Goal: Task Accomplishment & Management: Use online tool/utility

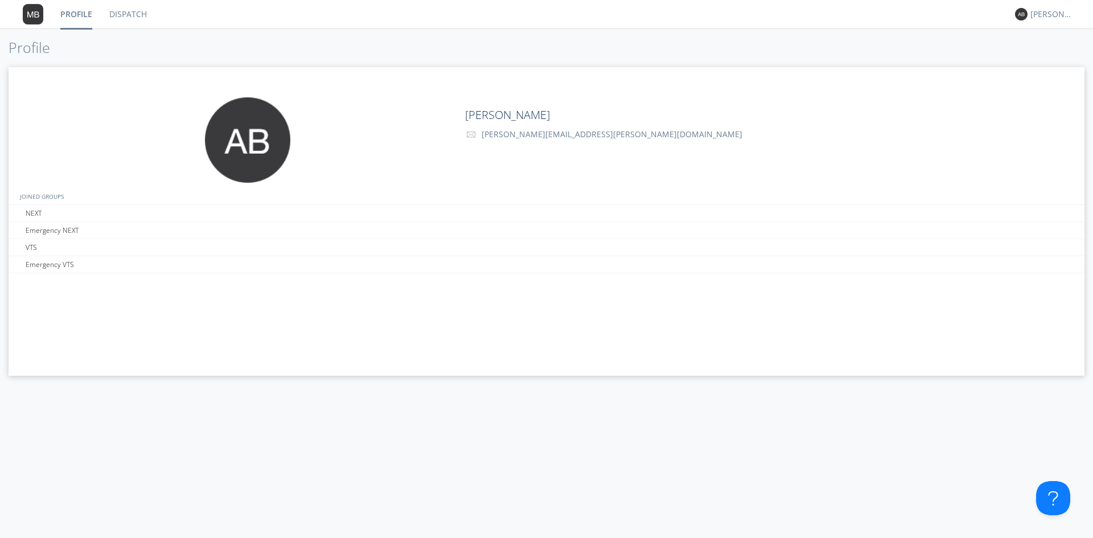
click at [122, 13] on link "Dispatch" at bounding box center [128, 14] width 55 height 28
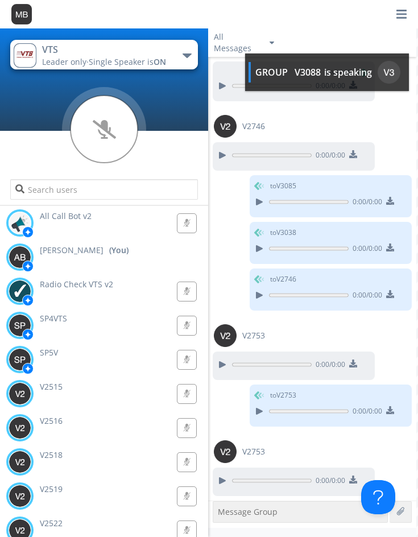
scroll to position [1113, 0]
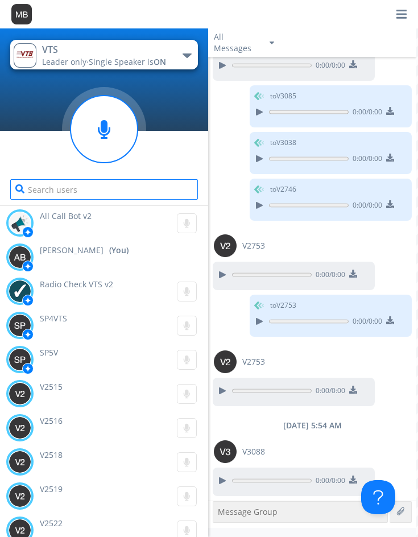
click at [35, 191] on input "text" at bounding box center [103, 189] width 187 height 20
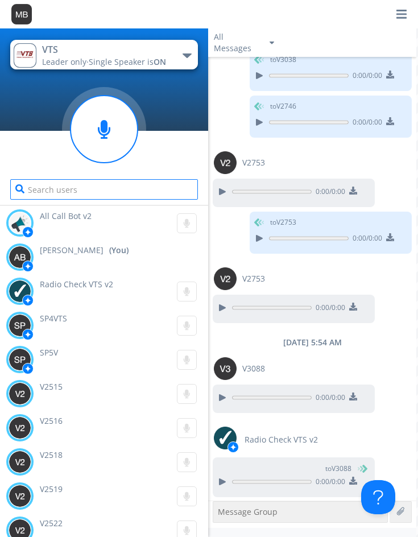
scroll to position [1198, 0]
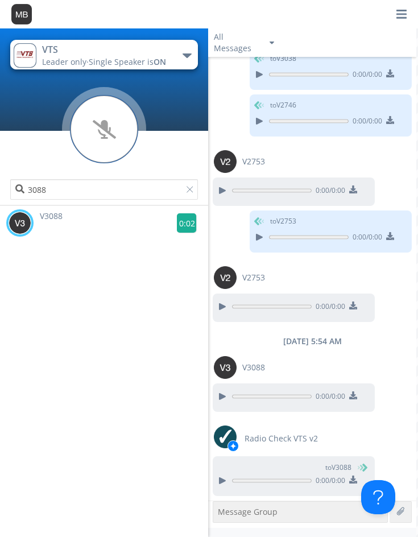
click at [178, 221] on g at bounding box center [187, 223] width 20 height 20
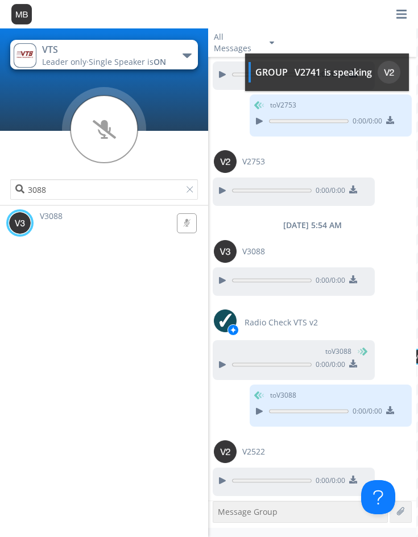
scroll to position [1383, 0]
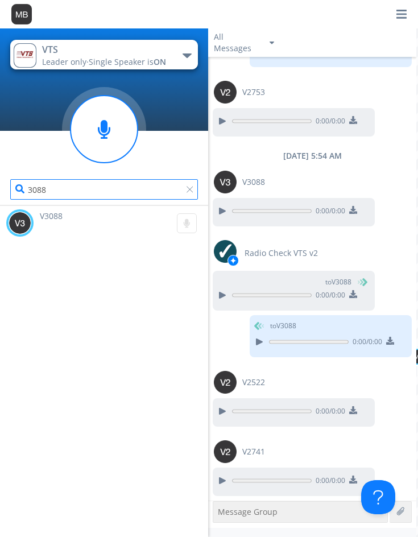
drag, startPoint x: 79, startPoint y: 183, endPoint x: -54, endPoint y: 221, distance: 137.4
click at [0, 221] on html "VTS Leader only · Single Speaker is ON Emergency NEXT Emergency VTS NEXT VTS 30…" at bounding box center [209, 268] width 418 height 537
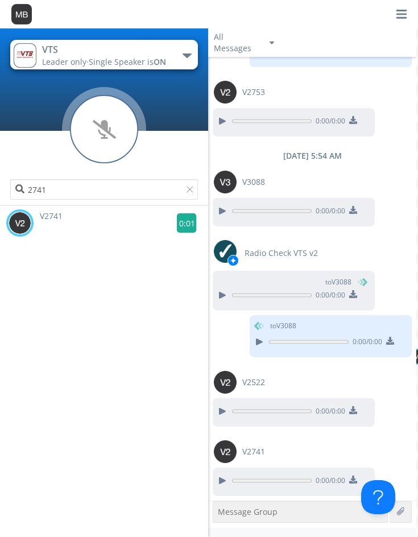
click at [178, 226] on g at bounding box center [187, 223] width 20 height 20
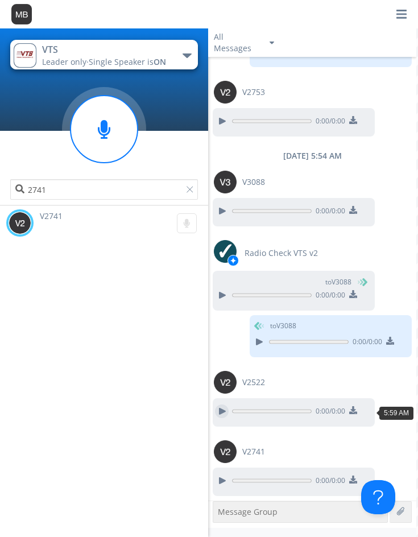
click at [216, 408] on div at bounding box center [222, 412] width 14 height 14
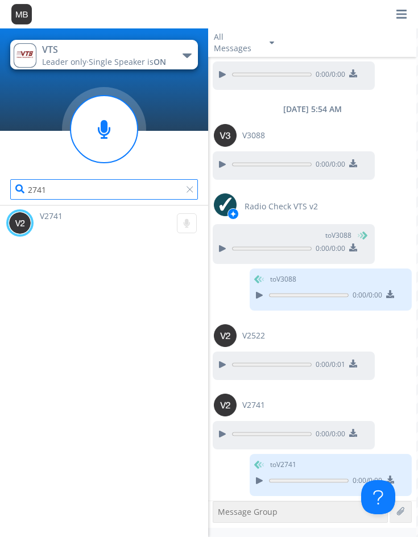
click at [72, 196] on input "2741" at bounding box center [103, 189] width 187 height 20
drag, startPoint x: 83, startPoint y: 194, endPoint x: -16, endPoint y: 199, distance: 98.6
click at [0, 199] on html "VTS Leader only · Single Speaker is ON Emergency NEXT Emergency VTS NEXT VTS 27…" at bounding box center [209, 268] width 418 height 537
type input "2522"
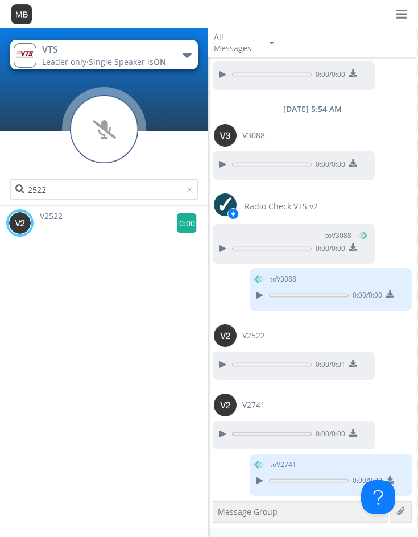
click at [188, 223] on g at bounding box center [187, 223] width 20 height 20
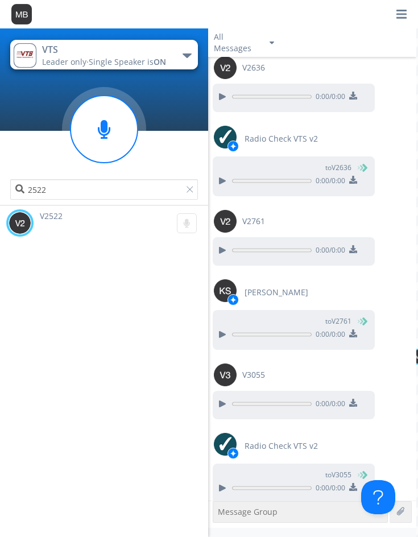
scroll to position [2091, 0]
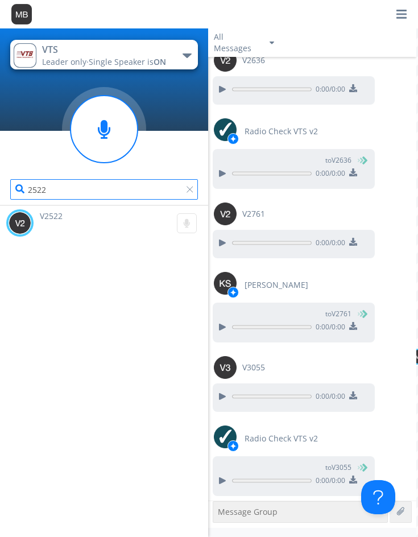
drag, startPoint x: -16, startPoint y: 193, endPoint x: -36, endPoint y: 193, distance: 20.5
click at [0, 193] on html "VTS Leader only · Single Speaker is ON Emergency NEXT Emergency VTS NEXT VTS 25…" at bounding box center [209, 268] width 418 height 537
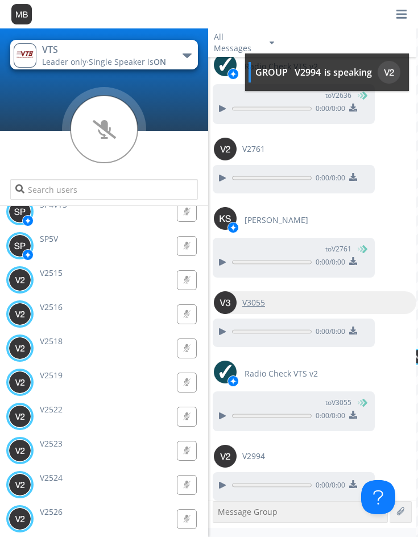
scroll to position [2161, 0]
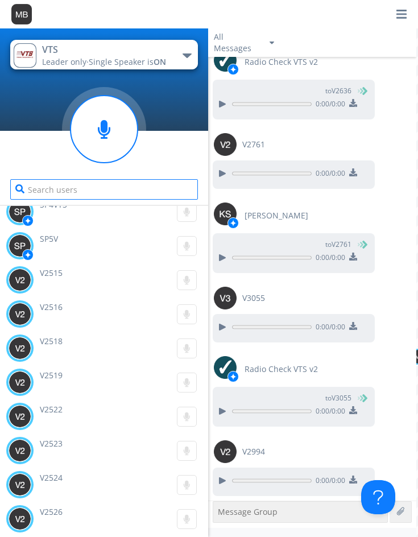
click at [31, 189] on input "text" at bounding box center [103, 189] width 187 height 20
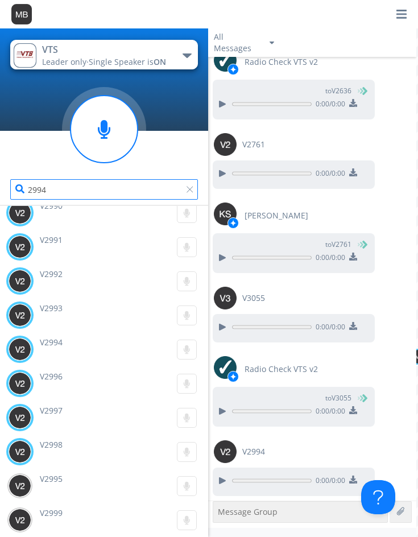
scroll to position [0, 0]
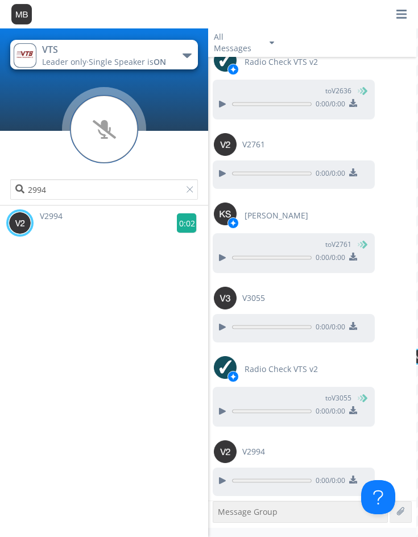
click at [179, 223] on g at bounding box center [187, 223] width 20 height 20
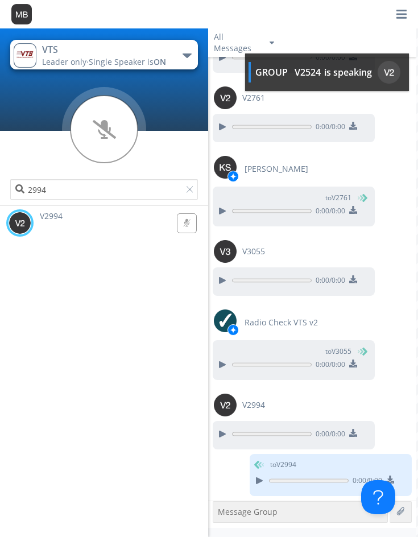
scroll to position [2277, 0]
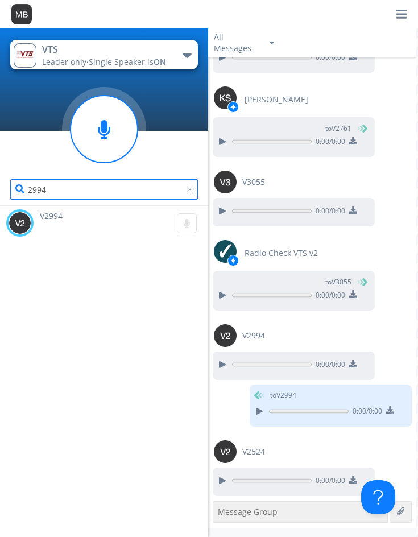
drag, startPoint x: 43, startPoint y: 193, endPoint x: -5, endPoint y: 205, distance: 49.4
click at [0, 205] on html "VTS Leader only · Single Speaker is ON Emergency NEXT Emergency VTS NEXT VTS 29…" at bounding box center [209, 268] width 418 height 537
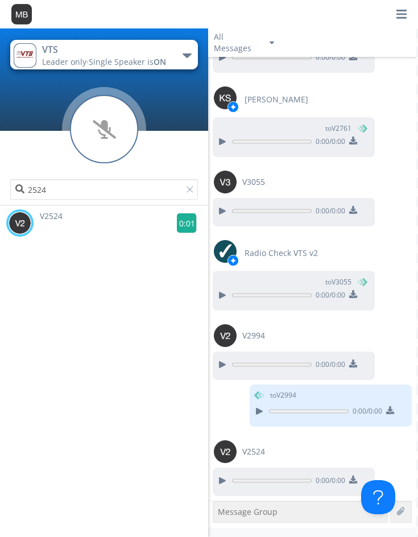
click at [179, 223] on g at bounding box center [187, 223] width 20 height 20
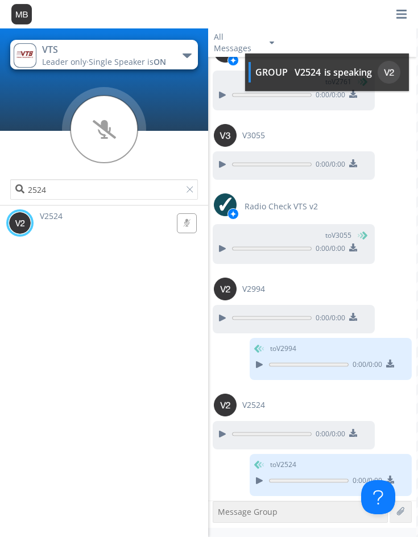
scroll to position [2393, 0]
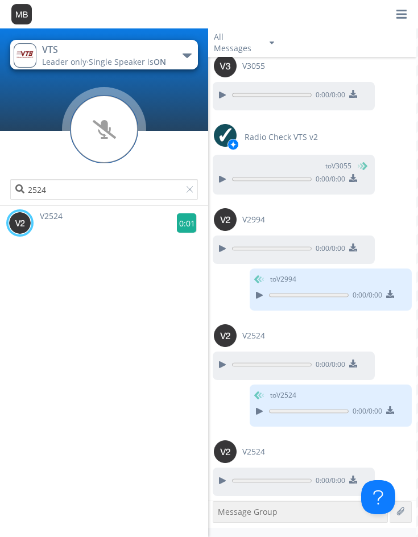
click at [178, 220] on g at bounding box center [187, 223] width 20 height 20
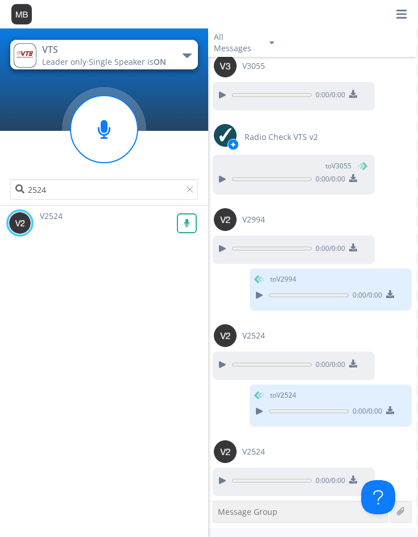
scroll to position [2439, 0]
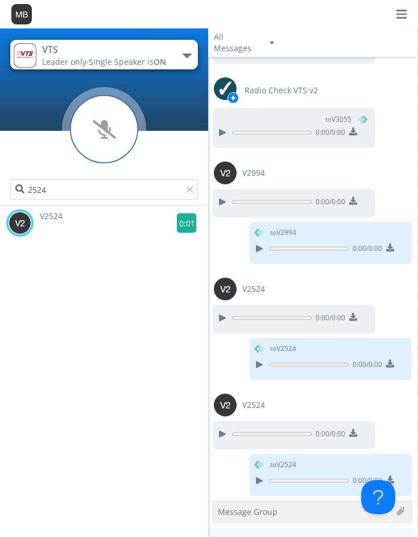
click at [178, 220] on g at bounding box center [187, 223] width 20 height 20
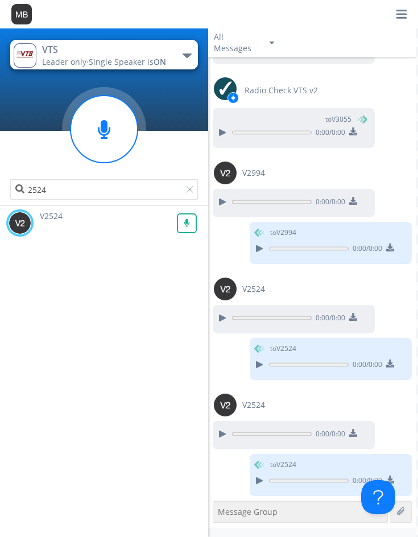
scroll to position [2486, 0]
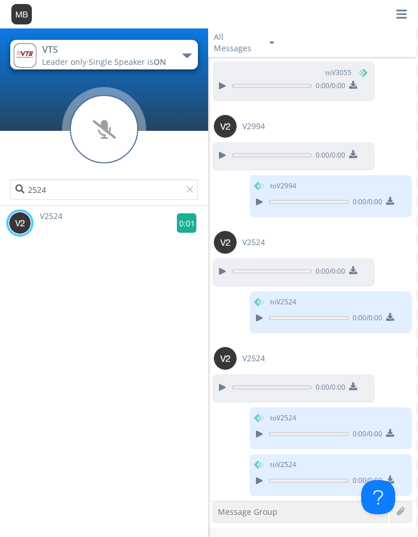
click at [184, 220] on g at bounding box center [187, 223] width 20 height 20
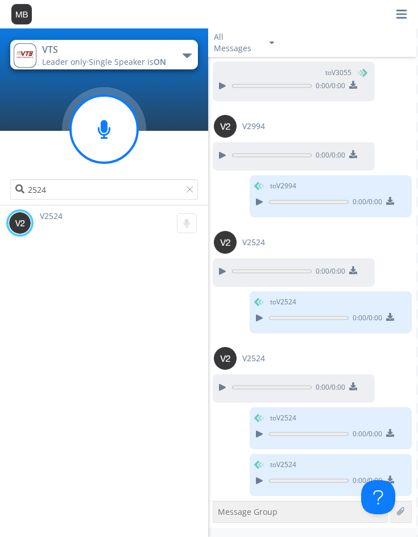
scroll to position [2533, 0]
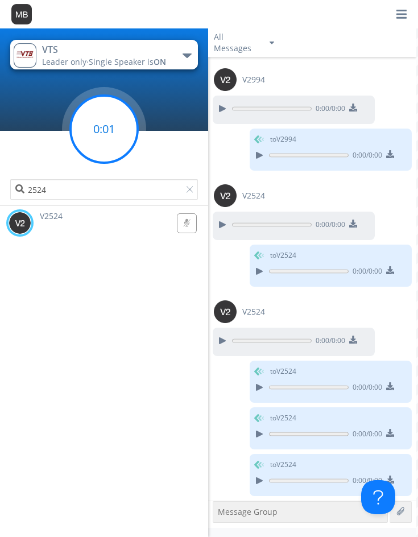
click at [101, 125] on g at bounding box center [104, 129] width 67 height 67
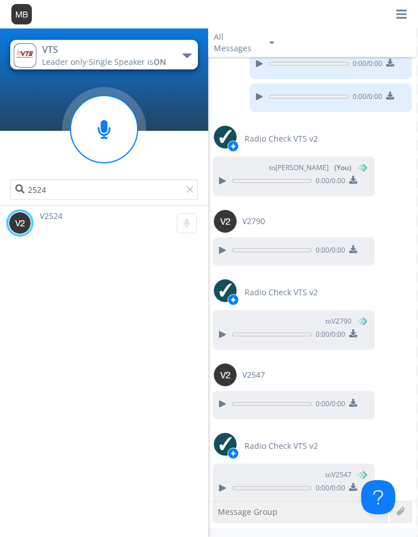
scroll to position [2957, 0]
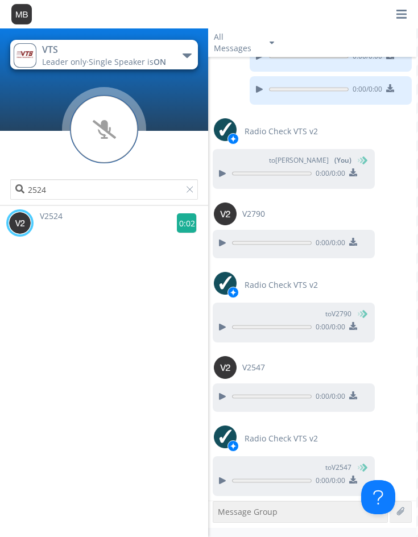
click at [182, 221] on g at bounding box center [187, 223] width 20 height 20
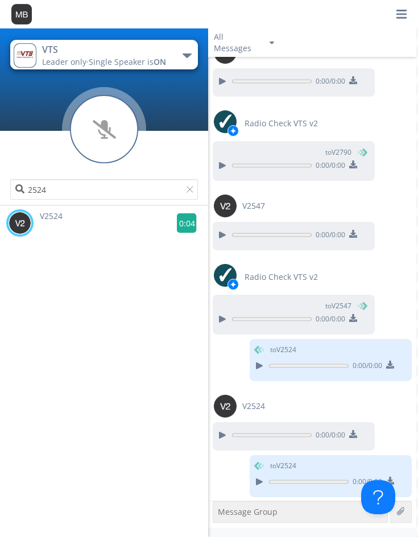
scroll to position [3120, 0]
click at [185, 221] on g at bounding box center [187, 223] width 20 height 20
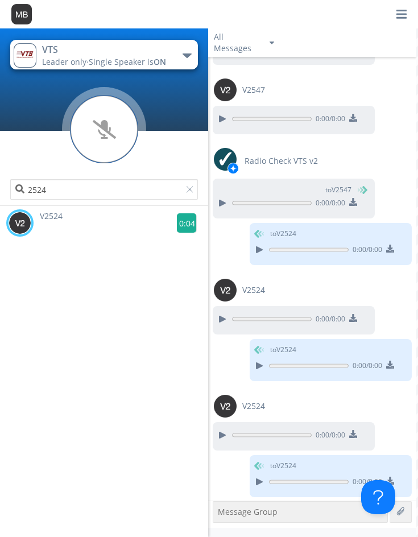
scroll to position [3236, 0]
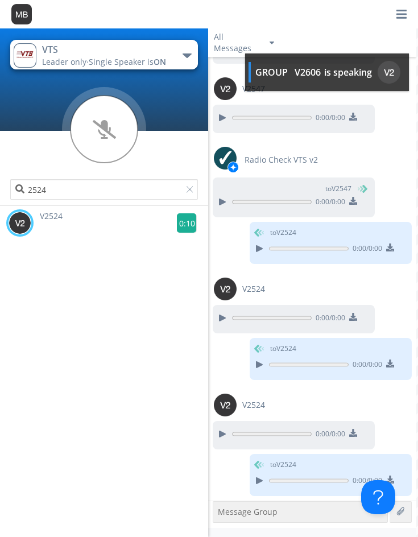
click at [179, 221] on g at bounding box center [187, 223] width 20 height 20
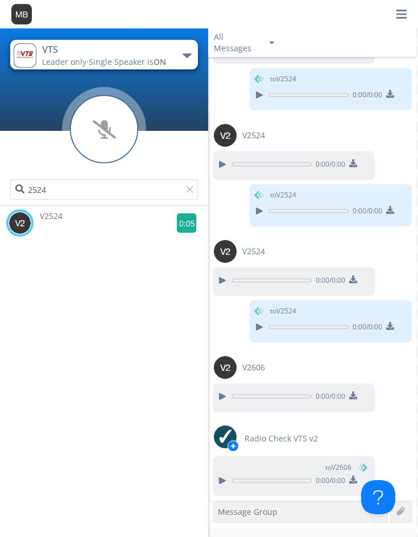
scroll to position [3437, 0]
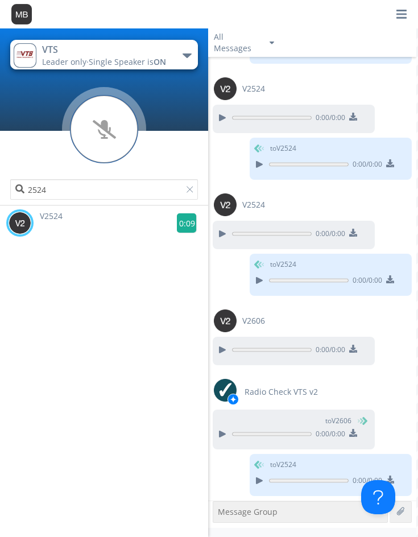
click at [179, 221] on g at bounding box center [187, 223] width 20 height 20
click at [181, 221] on g at bounding box center [187, 223] width 20 height 20
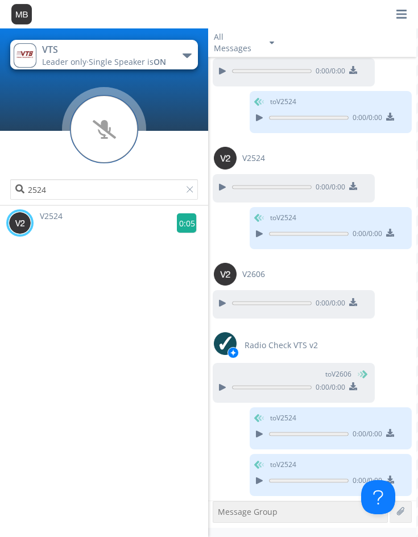
scroll to position [3530, 0]
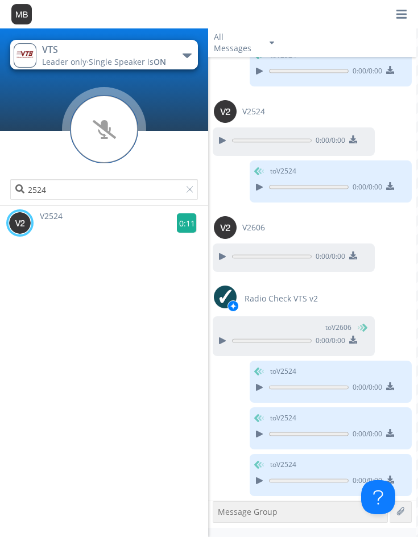
click at [181, 221] on g at bounding box center [187, 223] width 20 height 20
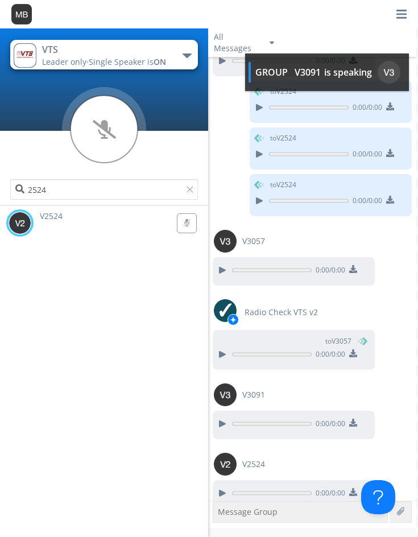
scroll to position [3823, 0]
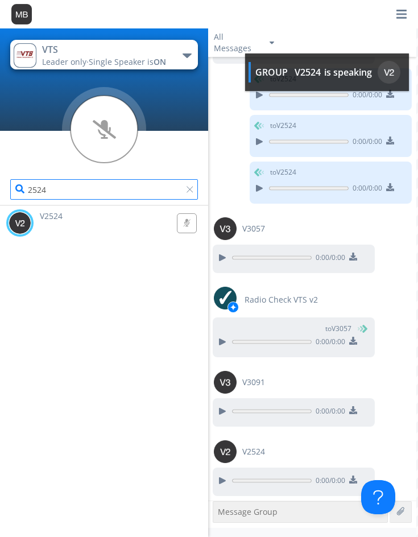
drag, startPoint x: 70, startPoint y: 189, endPoint x: -49, endPoint y: 190, distance: 119.0
click at [0, 190] on html "VTS Leader only · Single Speaker is ON Emergency NEXT Emergency VTS NEXT VTS 25…" at bounding box center [209, 268] width 418 height 537
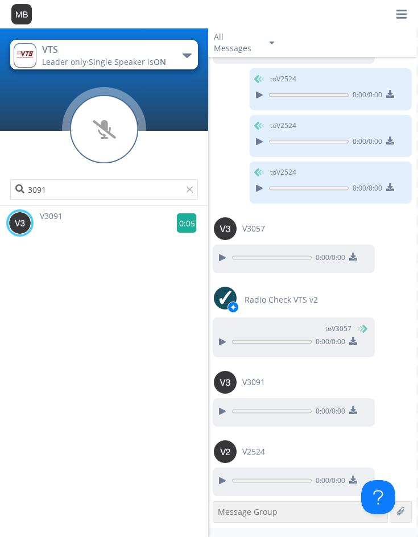
scroll to position [3869, 0]
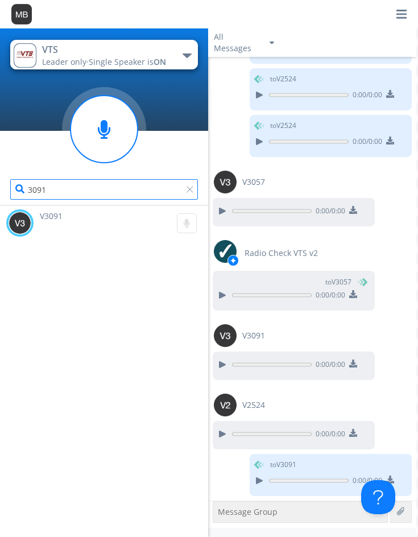
drag, startPoint x: 55, startPoint y: 194, endPoint x: -22, endPoint y: 194, distance: 76.8
click at [0, 194] on html "VTS Leader only · Single Speaker is ON Emergency NEXT Emergency VTS NEXT VTS 30…" at bounding box center [209, 268] width 418 height 537
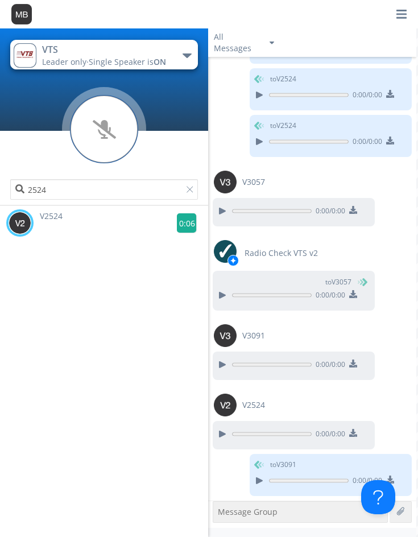
scroll to position [3916, 0]
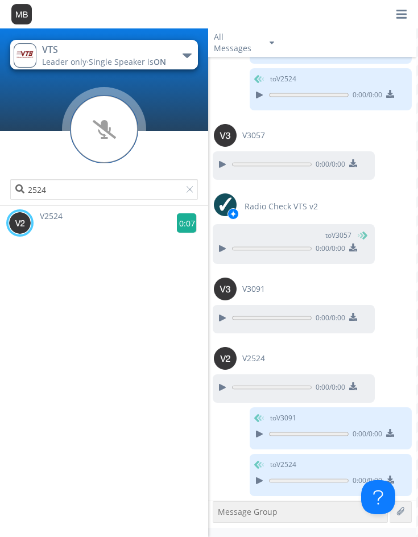
click at [179, 219] on g at bounding box center [187, 223] width 20 height 20
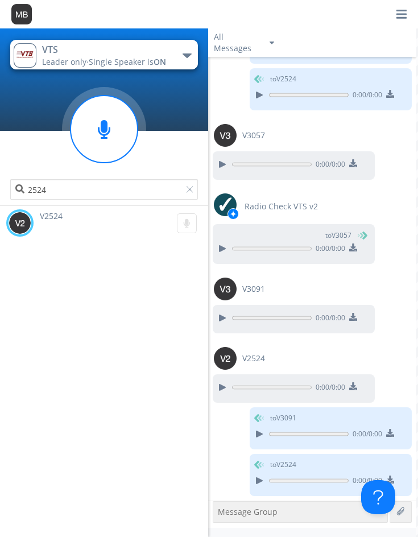
click at [89, 212] on div "V2524 0:00" at bounding box center [107, 223] width 203 height 34
drag, startPoint x: 82, startPoint y: 194, endPoint x: -31, endPoint y: 194, distance: 112.7
click at [0, 194] on html "VTS Leader only · Single Speaker is ON Emergency NEXT Emergency VTS NEXT VTS 25…" at bounding box center [209, 268] width 418 height 537
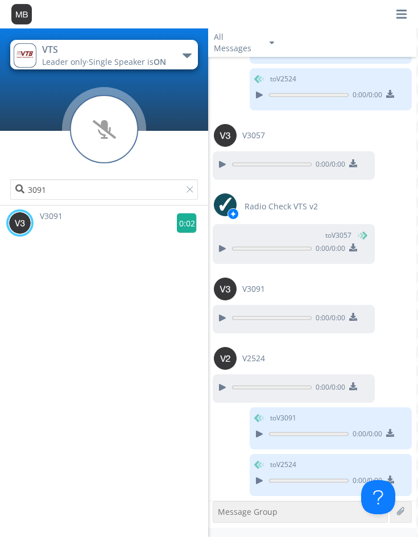
click at [180, 219] on g at bounding box center [187, 223] width 20 height 20
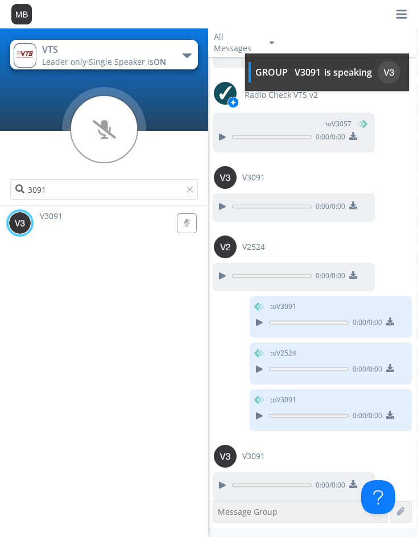
scroll to position [4032, 0]
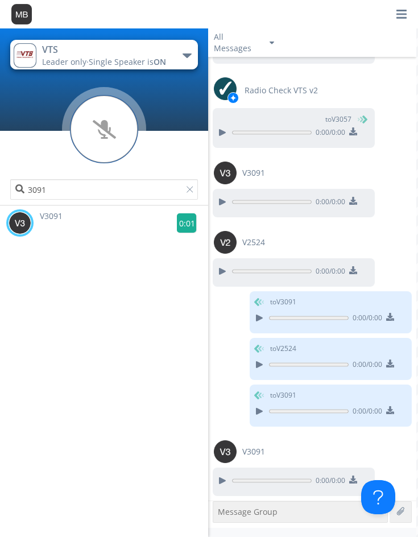
click at [187, 223] on g at bounding box center [187, 223] width 20 height 20
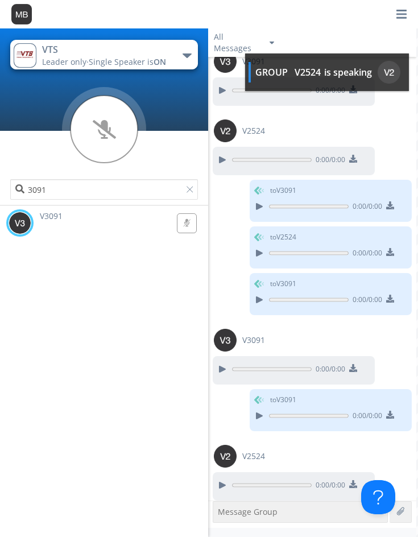
scroll to position [4148, 0]
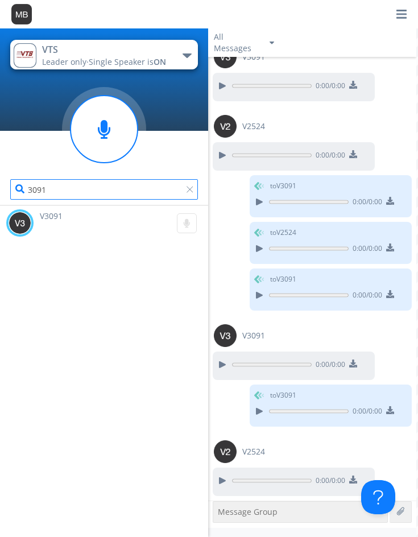
drag, startPoint x: 51, startPoint y: 195, endPoint x: -65, endPoint y: 194, distance: 116.1
click at [0, 194] on html "VTS Leader only · Single Speaker is ON Emergency NEXT Emergency VTS NEXT VTS 30…" at bounding box center [209, 268] width 418 height 537
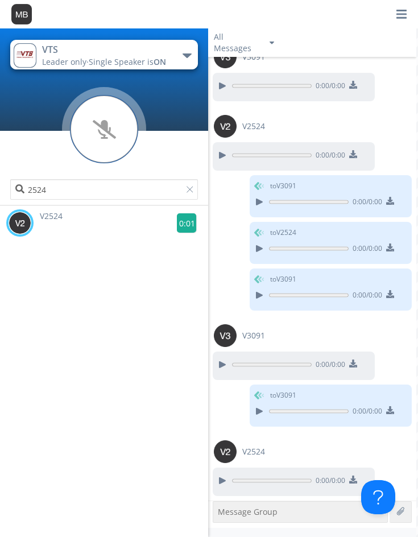
click at [182, 224] on g at bounding box center [187, 223] width 20 height 20
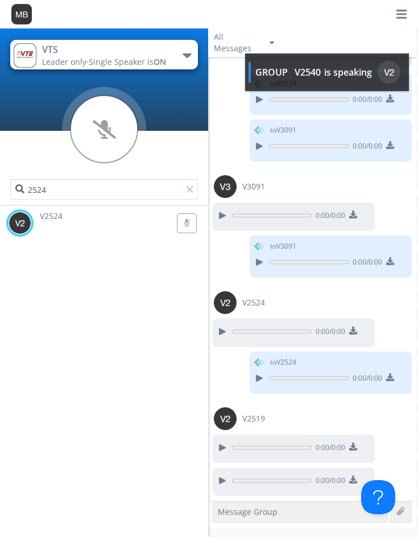
scroll to position [4367, 0]
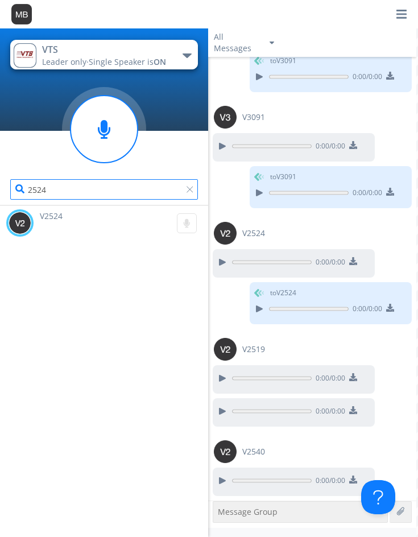
drag, startPoint x: 55, startPoint y: 188, endPoint x: -84, endPoint y: 206, distance: 140.6
click at [0, 206] on html "VTS Leader only · Single Speaker is ON Emergency NEXT Emergency VTS NEXT VTS 25…" at bounding box center [209, 268] width 418 height 537
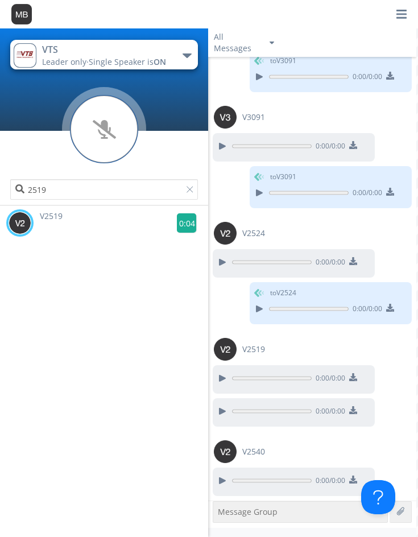
click at [180, 220] on g at bounding box center [187, 223] width 20 height 20
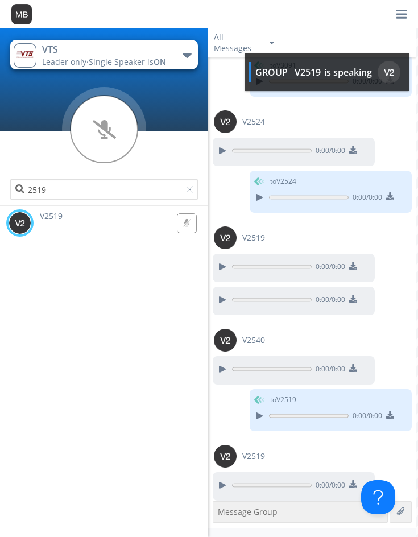
scroll to position [4483, 0]
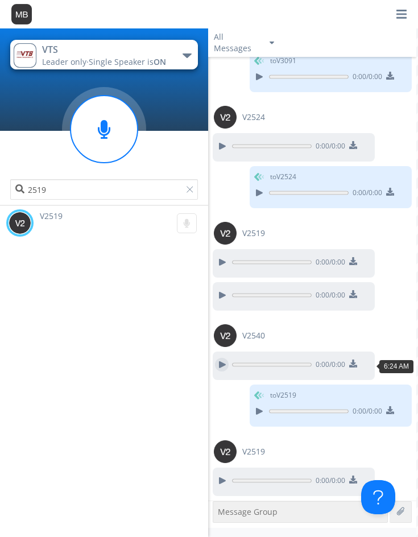
click at [219, 365] on div at bounding box center [222, 365] width 14 height 14
drag, startPoint x: 69, startPoint y: 205, endPoint x: 49, endPoint y: 205, distance: 19.9
click at [49, 205] on div "VTS Leader only · Single Speaker is ON Emergency NEXT Emergency VTS NEXT VTS 25…" at bounding box center [104, 117] width 208 height 178
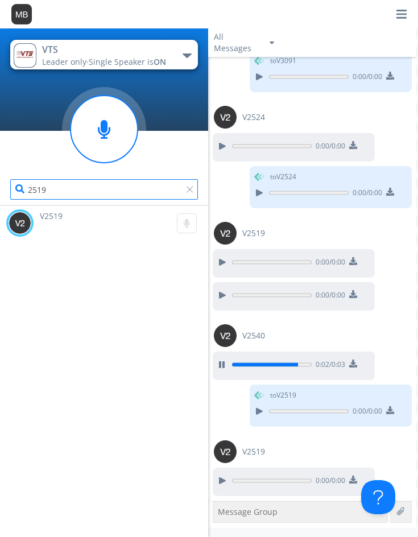
drag, startPoint x: 40, startPoint y: 192, endPoint x: 1, endPoint y: 197, distance: 39.6
click at [5, 196] on div "2519" at bounding box center [104, 158] width 208 height 94
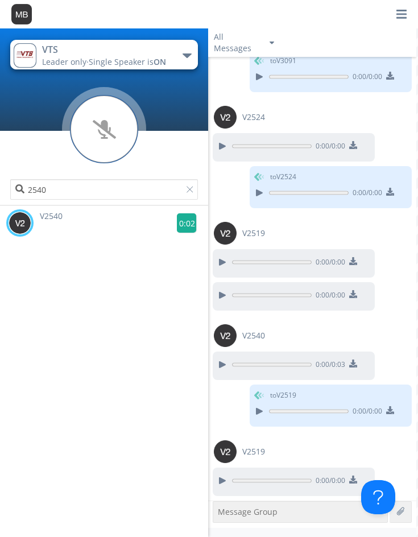
click at [180, 217] on g at bounding box center [187, 223] width 20 height 20
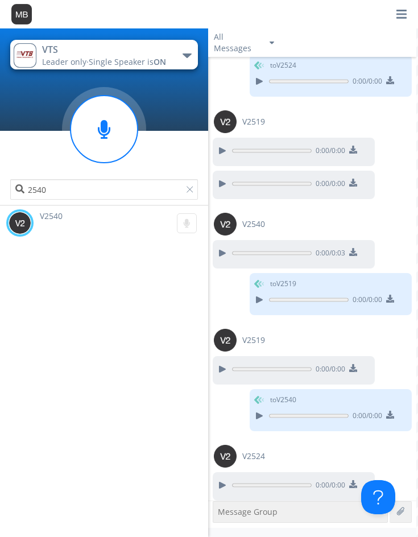
scroll to position [4599, 0]
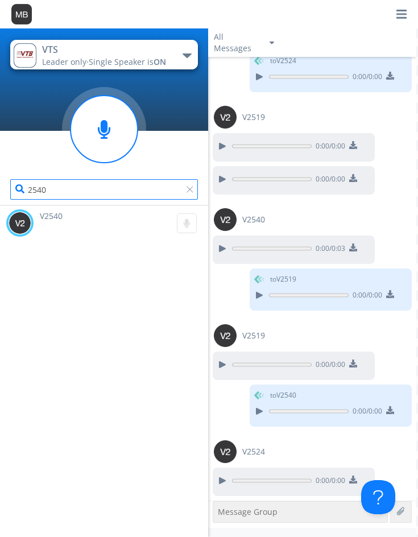
drag, startPoint x: 64, startPoint y: 192, endPoint x: -42, endPoint y: 205, distance: 106.1
click at [0, 205] on html "VTS Leader only · Single Speaker is ON Emergency NEXT Emergency VTS NEXT VTS 25…" at bounding box center [209, 268] width 418 height 537
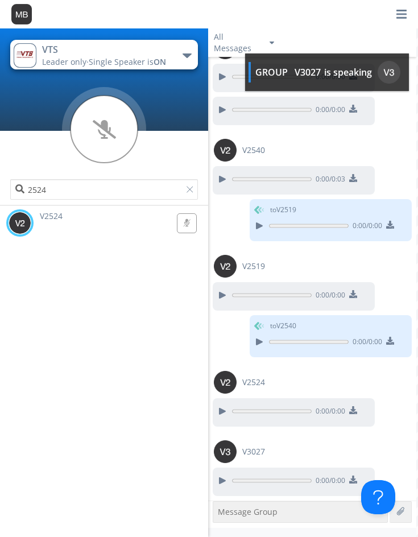
scroll to position [4738, 0]
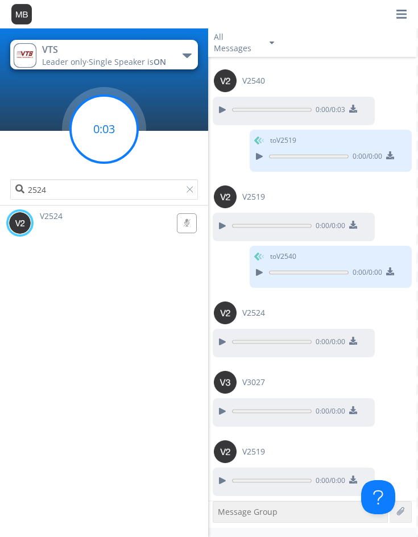
click at [100, 130] on circle at bounding box center [104, 129] width 67 height 67
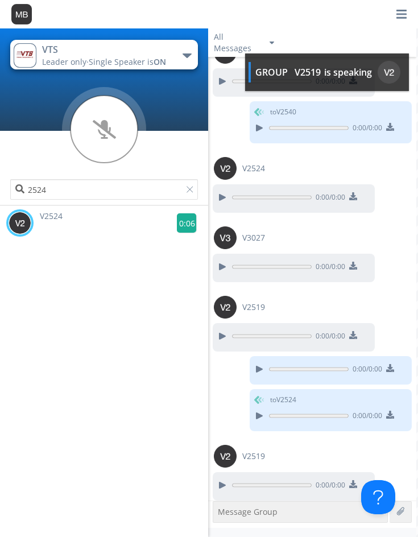
scroll to position [4887, 0]
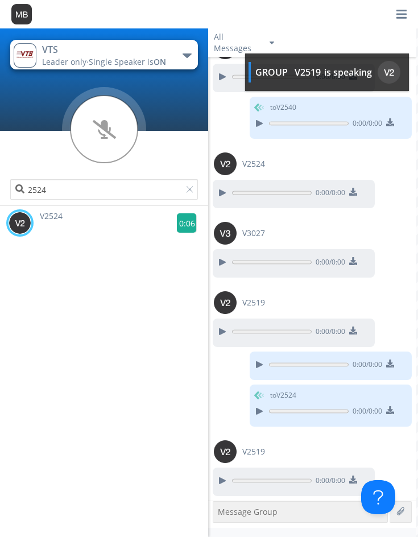
click at [182, 224] on g at bounding box center [187, 223] width 20 height 20
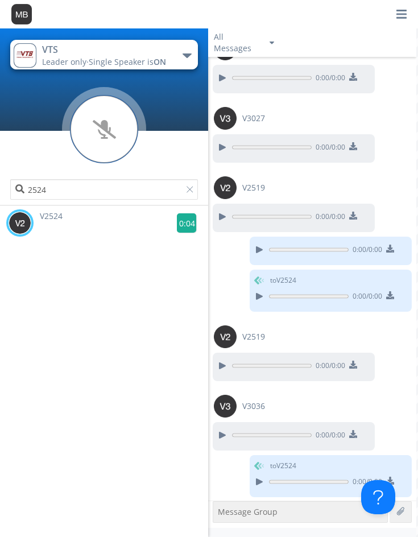
scroll to position [5003, 0]
click at [182, 227] on g at bounding box center [187, 223] width 20 height 20
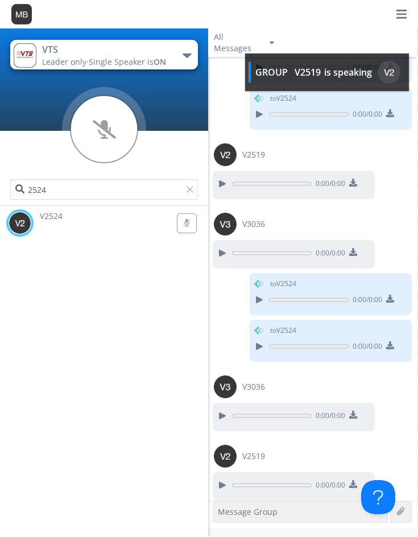
scroll to position [5189, 0]
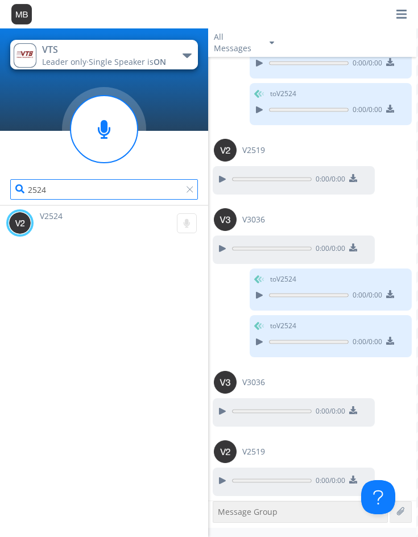
drag, startPoint x: 73, startPoint y: 192, endPoint x: -31, endPoint y: 194, distance: 104.7
click at [0, 194] on html "VTS Leader only · Single Speaker is ON Emergency NEXT Emergency VTS NEXT VTS 25…" at bounding box center [209, 268] width 418 height 537
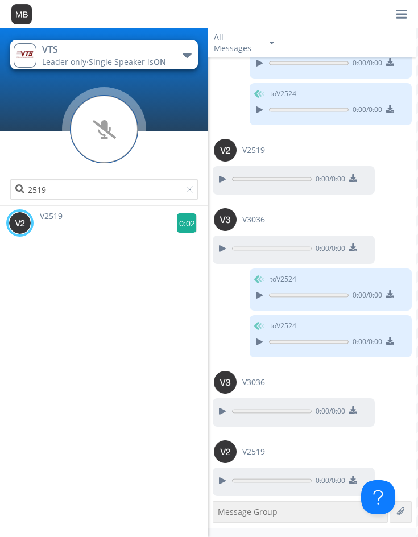
click at [181, 223] on g at bounding box center [187, 223] width 20 height 20
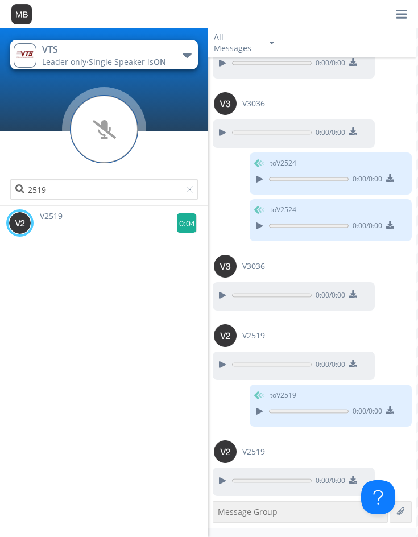
scroll to position [5351, 0]
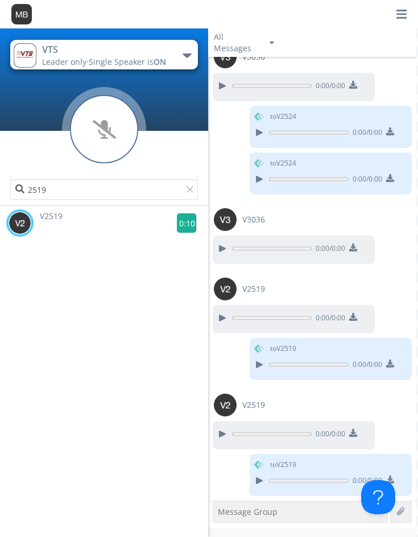
click at [180, 223] on g at bounding box center [187, 223] width 20 height 20
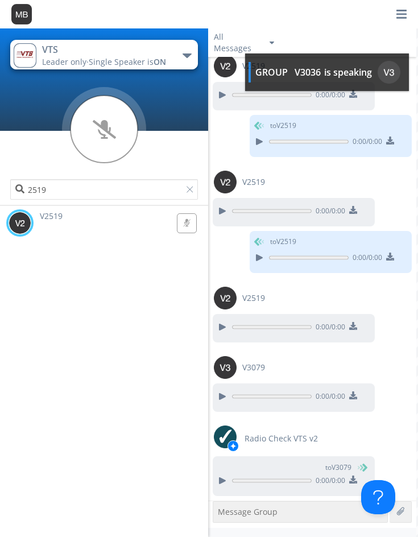
scroll to position [5644, 0]
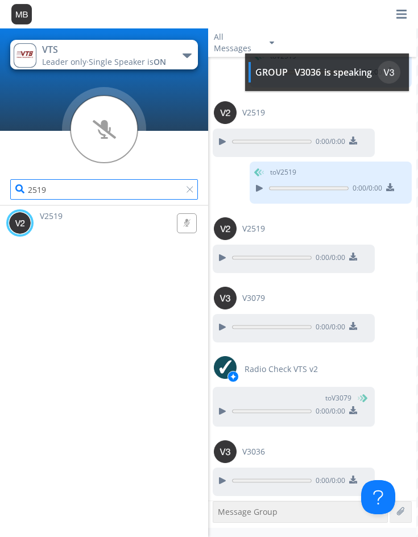
drag, startPoint x: 89, startPoint y: 190, endPoint x: -2, endPoint y: 189, distance: 90.5
click at [0, 189] on html "VTS Leader only · Single Speaker is ON Emergency NEXT Emergency VTS NEXT VTS 25…" at bounding box center [209, 268] width 418 height 537
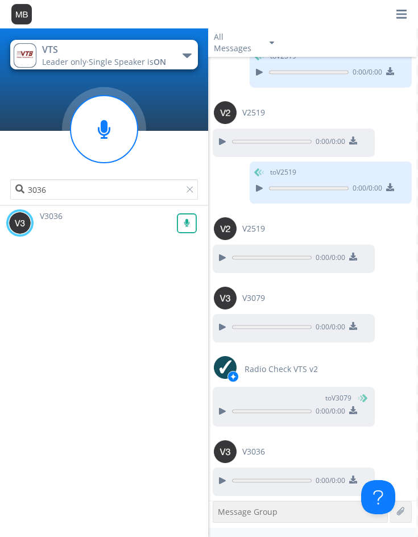
click at [190, 219] on rect at bounding box center [187, 223] width 19 height 19
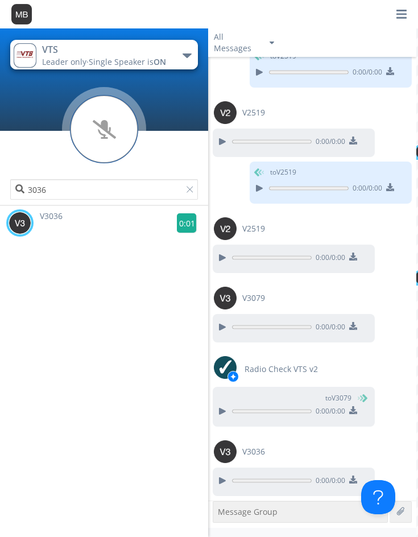
click at [184, 221] on g at bounding box center [187, 223] width 20 height 20
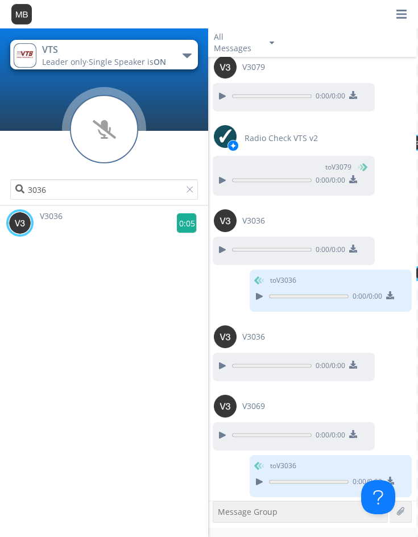
scroll to position [5876, 0]
click at [184, 225] on g at bounding box center [187, 223] width 20 height 20
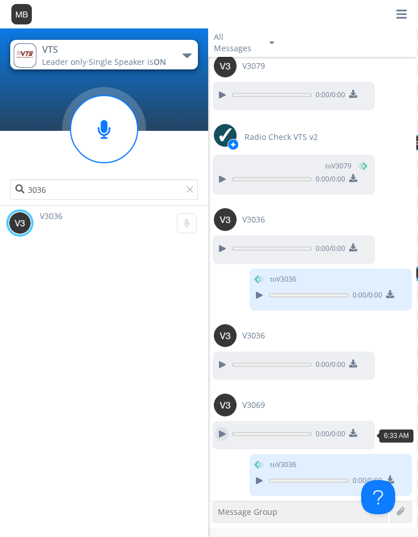
click at [228, 435] on div at bounding box center [222, 434] width 14 height 14
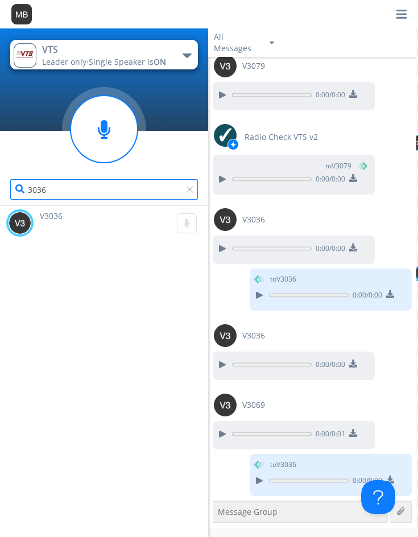
drag, startPoint x: 98, startPoint y: 185, endPoint x: -16, endPoint y: 191, distance: 114.5
click at [0, 191] on html "VTS Leader only · Single Speaker is ON Emergency NEXT Emergency VTS NEXT VTS 30…" at bounding box center [209, 268] width 418 height 537
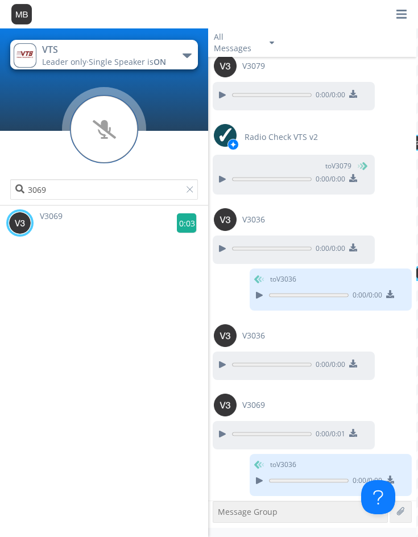
drag, startPoint x: 191, startPoint y: 217, endPoint x: 187, endPoint y: 224, distance: 8.2
click at [187, 224] on g at bounding box center [187, 223] width 20 height 20
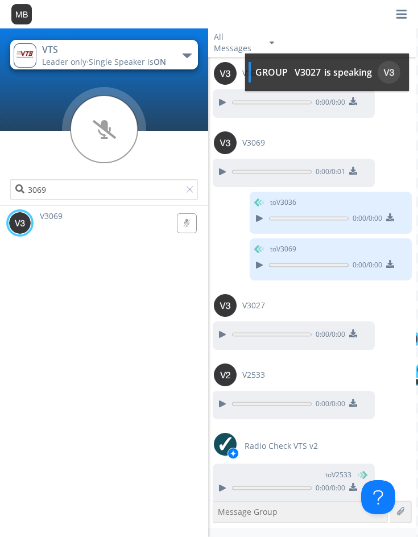
scroll to position [6146, 0]
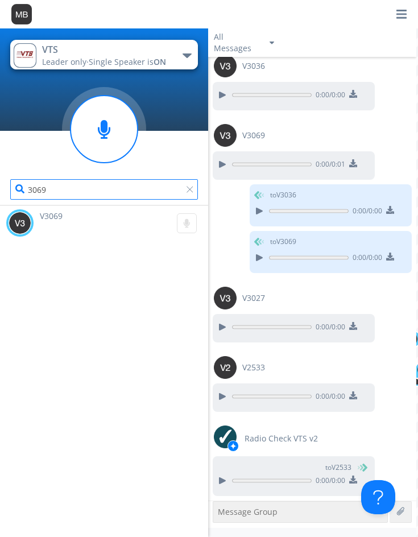
drag, startPoint x: 75, startPoint y: 184, endPoint x: -40, endPoint y: 185, distance: 114.4
click at [0, 185] on html "VTS Leader only · Single Speaker is ON Emergency NEXT Emergency VTS NEXT VTS 30…" at bounding box center [209, 268] width 418 height 537
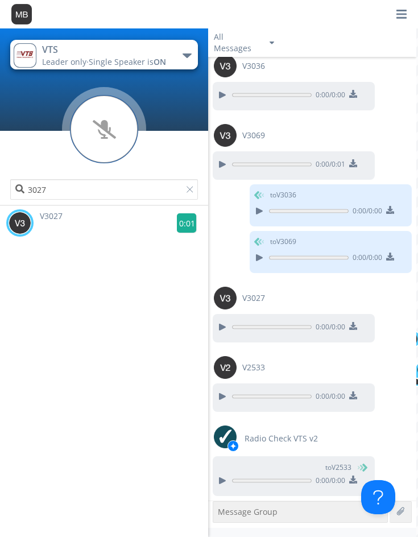
drag, startPoint x: 179, startPoint y: 224, endPoint x: 194, endPoint y: 219, distance: 15.7
click at [180, 223] on g at bounding box center [187, 223] width 20 height 20
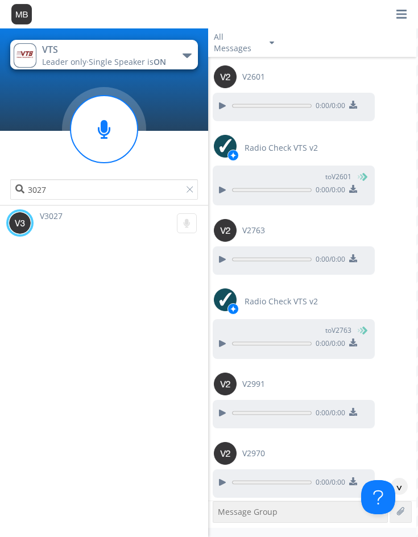
scroll to position [6774, 0]
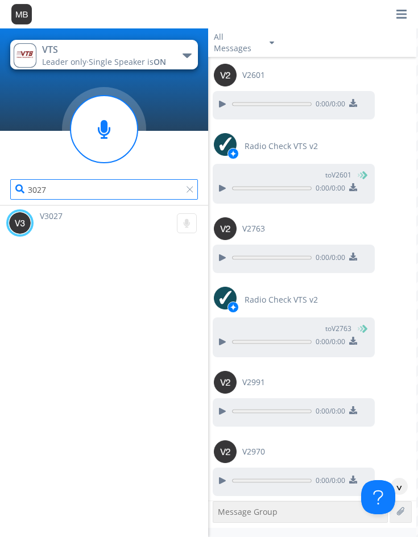
drag, startPoint x: 54, startPoint y: 192, endPoint x: -17, endPoint y: 191, distance: 71.2
click at [0, 191] on html "VTS Leader only · Single Speaker is ON Emergency NEXT Emergency VTS NEXT VTS 30…" at bounding box center [209, 268] width 418 height 537
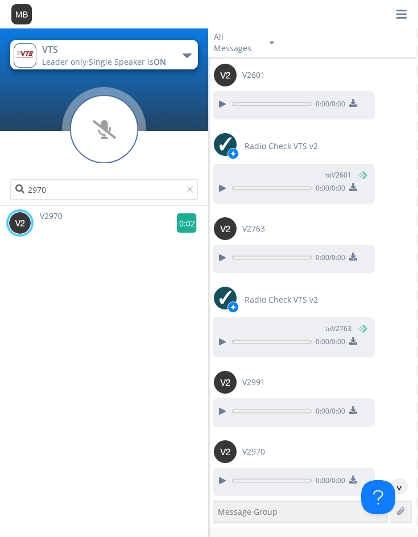
click at [184, 222] on g at bounding box center [187, 223] width 20 height 20
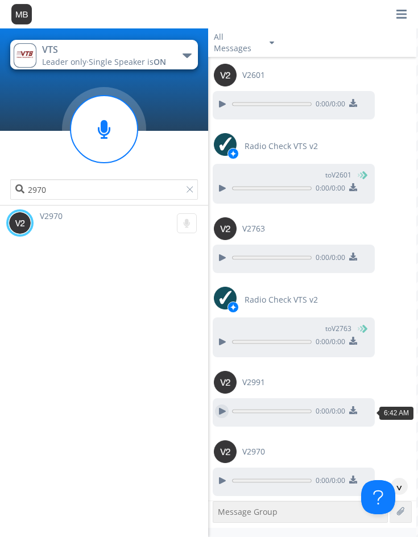
click at [223, 410] on div at bounding box center [222, 412] width 14 height 14
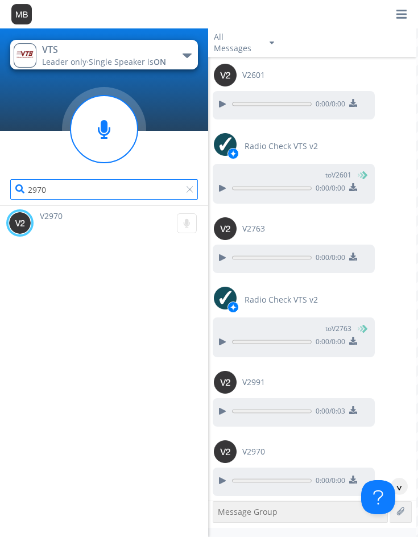
drag, startPoint x: 70, startPoint y: 194, endPoint x: -12, endPoint y: 222, distance: 86.6
click at [0, 222] on html "VTS Leader only · Single Speaker is ON Emergency NEXT Emergency VTS NEXT VTS 29…" at bounding box center [209, 268] width 418 height 537
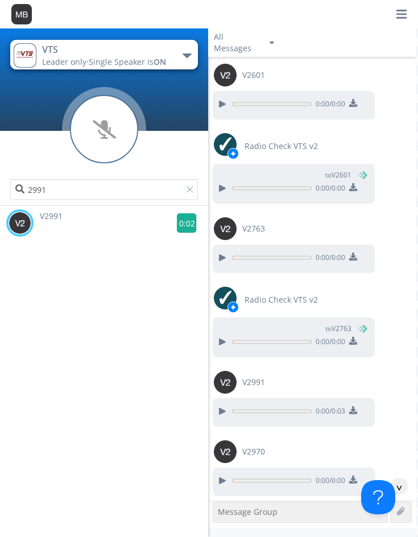
click at [188, 227] on g at bounding box center [187, 223] width 20 height 20
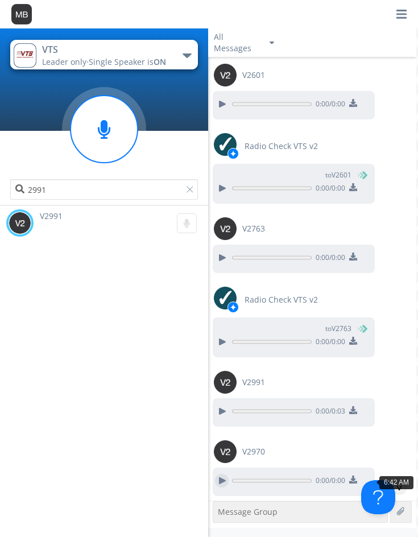
click at [224, 480] on div at bounding box center [222, 481] width 14 height 14
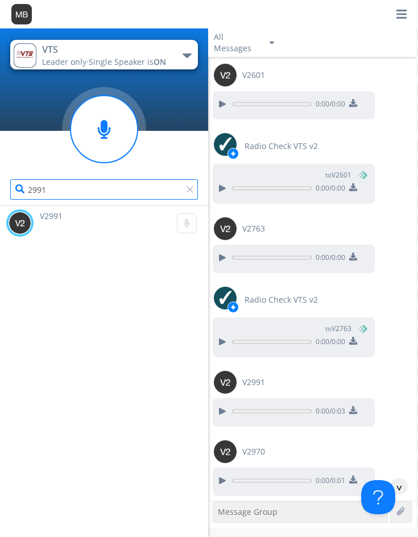
drag, startPoint x: 35, startPoint y: 190, endPoint x: -32, endPoint y: 199, distance: 67.9
click at [0, 199] on html "VTS Leader only · Single Speaker is ON Emergency NEXT Emergency VTS NEXT VTS 29…" at bounding box center [209, 268] width 418 height 537
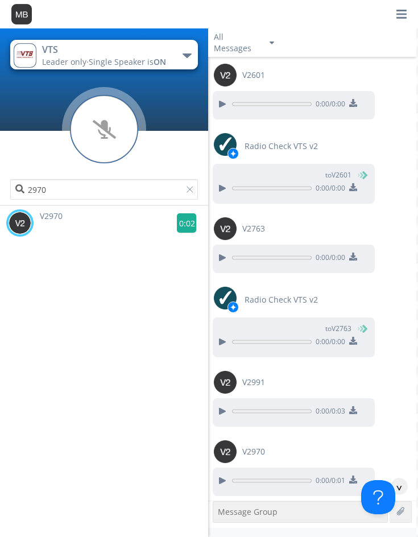
click at [180, 220] on g at bounding box center [187, 223] width 20 height 20
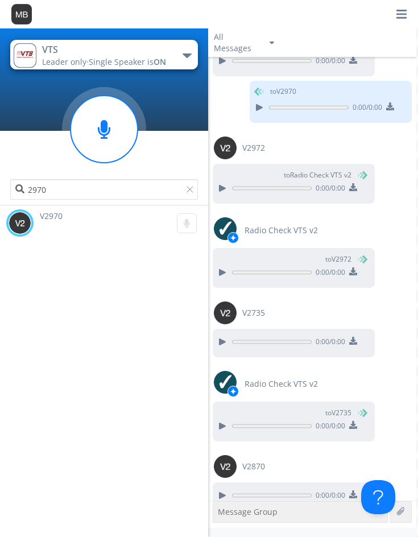
scroll to position [7643, 0]
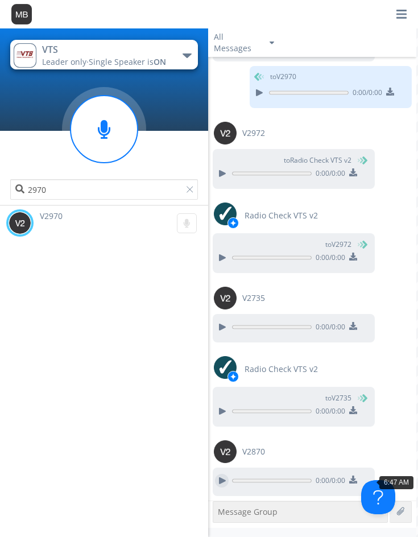
click at [221, 480] on div at bounding box center [222, 481] width 14 height 14
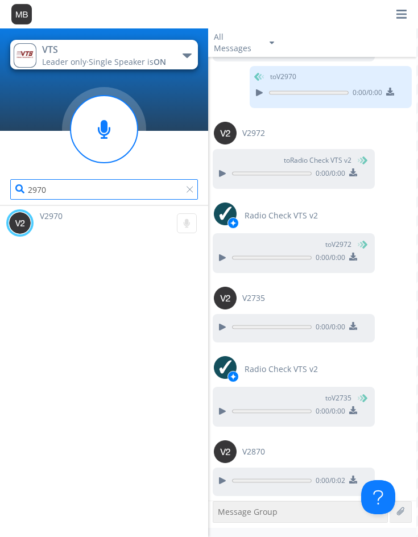
drag, startPoint x: 64, startPoint y: 195, endPoint x: -40, endPoint y: 194, distance: 103.6
click at [0, 194] on html "VTS Leader only · Single Speaker is ON Emergency NEXT Emergency VTS NEXT VTS 29…" at bounding box center [209, 268] width 418 height 537
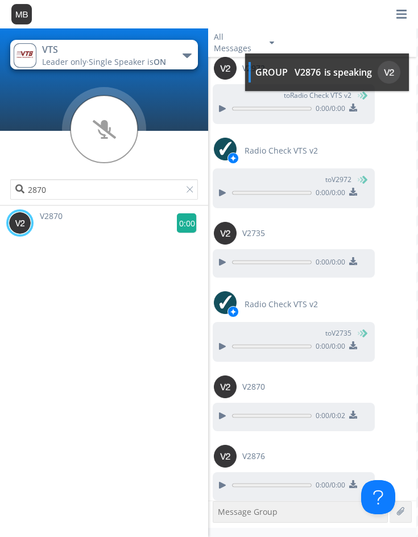
scroll to position [7712, 0]
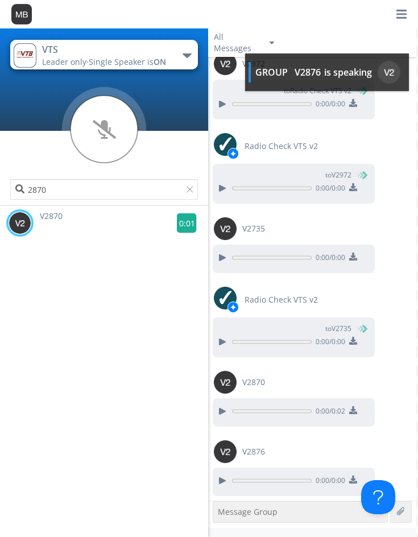
click at [182, 220] on g at bounding box center [187, 223] width 20 height 20
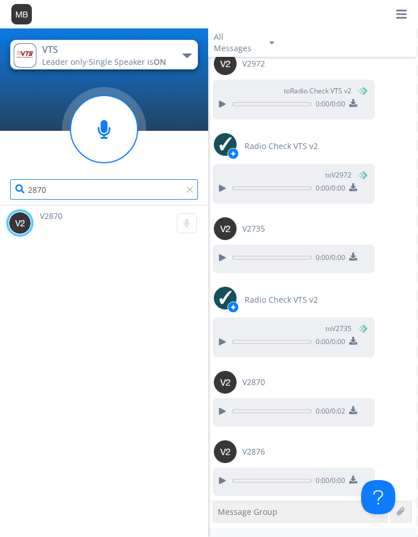
drag, startPoint x: 82, startPoint y: 187, endPoint x: 7, endPoint y: 207, distance: 77.6
click at [17, 205] on div "2870" at bounding box center [104, 158] width 208 height 94
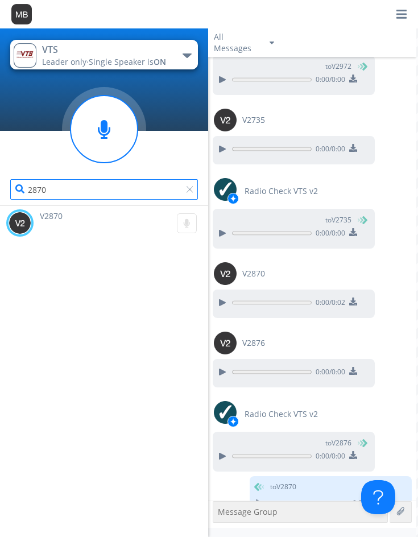
scroll to position [7843, 0]
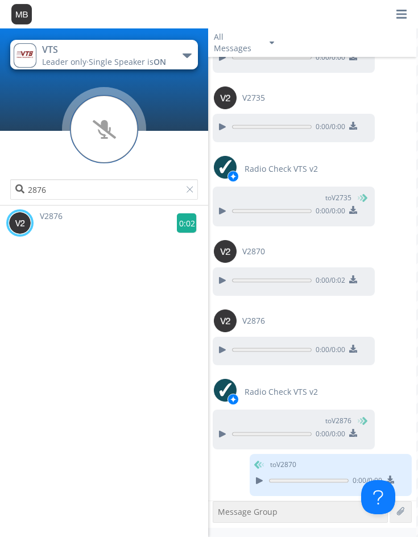
click at [182, 218] on g at bounding box center [187, 223] width 20 height 20
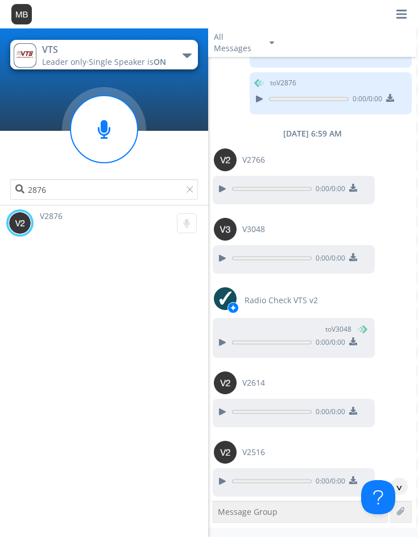
scroll to position [8272, 0]
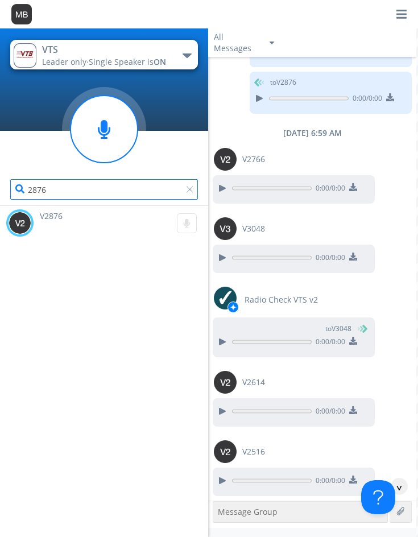
drag, startPoint x: 59, startPoint y: 193, endPoint x: 4, endPoint y: 194, distance: 54.7
click at [4, 194] on div "2876" at bounding box center [104, 158] width 208 height 94
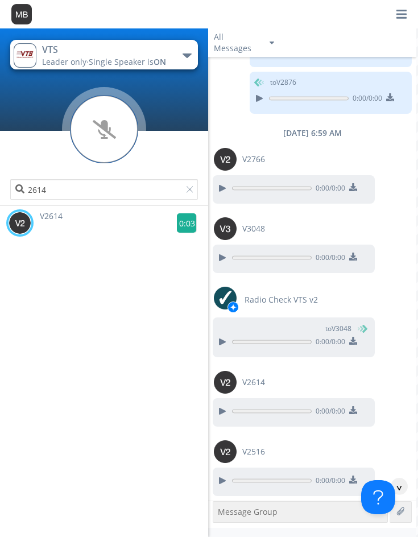
click at [184, 226] on g at bounding box center [187, 223] width 20 height 20
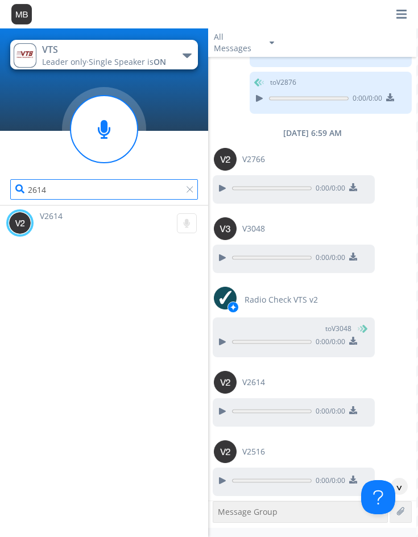
drag, startPoint x: 48, startPoint y: 199, endPoint x: -33, endPoint y: 212, distance: 82.4
click at [0, 212] on html "VTS Leader only · Single Speaker is ON Emergency NEXT Emergency VTS NEXT VTS 26…" at bounding box center [209, 268] width 418 height 537
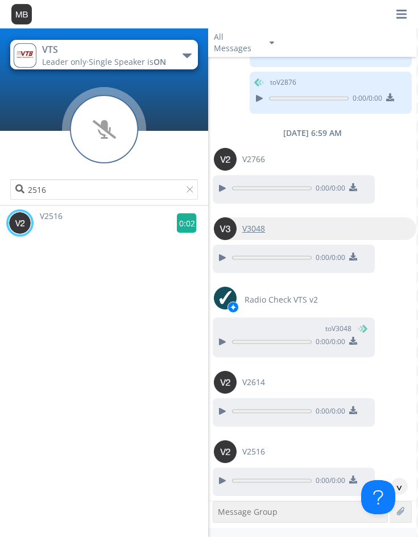
drag, startPoint x: 182, startPoint y: 222, endPoint x: 356, endPoint y: 219, distance: 174.8
click at [180, 221] on g at bounding box center [187, 223] width 20 height 20
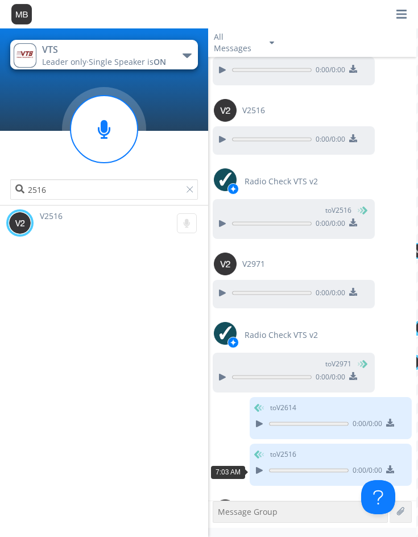
scroll to position [8673, 0]
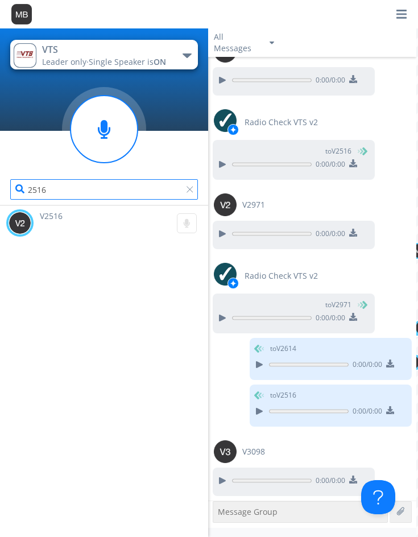
drag, startPoint x: 68, startPoint y: 192, endPoint x: -145, endPoint y: 206, distance: 212.8
click at [0, 206] on html "VTS Leader only · Single Speaker is ON Emergency NEXT Emergency VTS NEXT VTS 25…" at bounding box center [209, 268] width 418 height 537
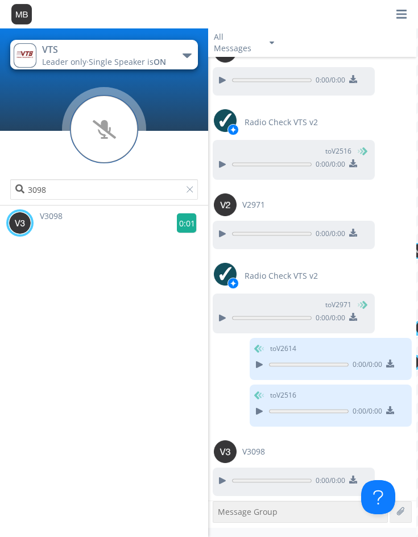
click at [179, 220] on g at bounding box center [187, 223] width 20 height 20
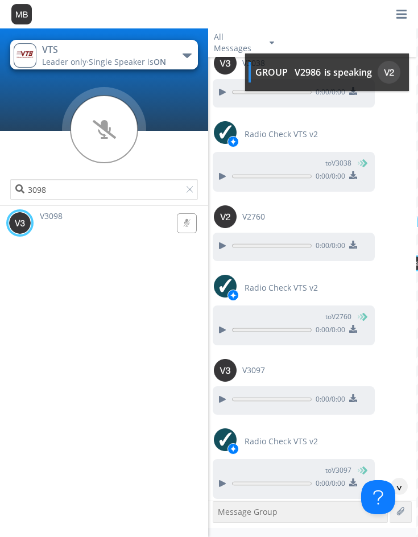
scroll to position [9181, 0]
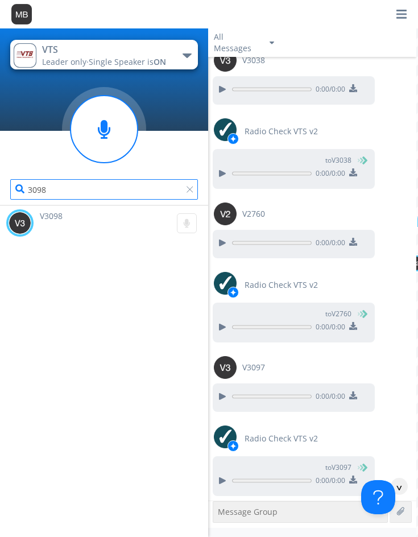
drag, startPoint x: 52, startPoint y: 189, endPoint x: -36, endPoint y: 190, distance: 88.2
click at [0, 190] on html "VTS Leader only · Single Speaker is ON Emergency NEXT Emergency VTS NEXT VTS 30…" at bounding box center [209, 268] width 418 height 537
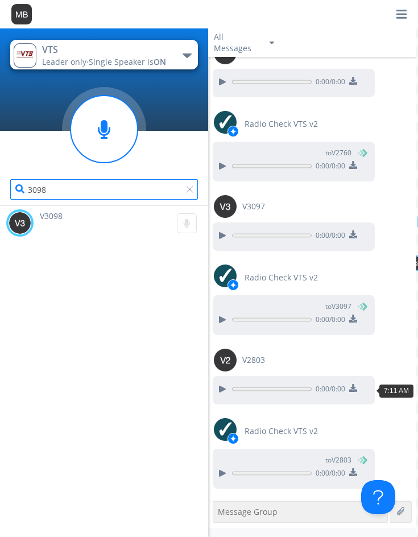
scroll to position [9404, 0]
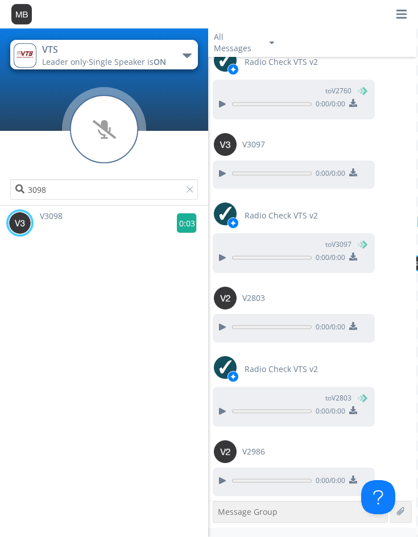
drag, startPoint x: 172, startPoint y: 218, endPoint x: 185, endPoint y: 222, distance: 13.1
click at [185, 222] on g at bounding box center [187, 223] width 20 height 20
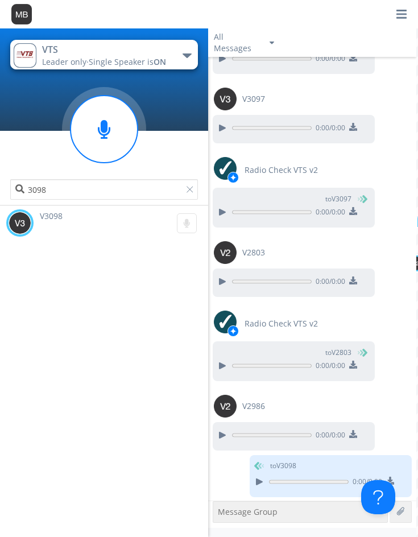
scroll to position [9450, 0]
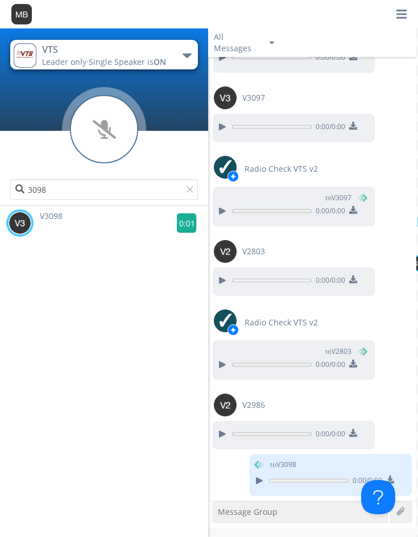
click at [185, 223] on g at bounding box center [187, 223] width 20 height 20
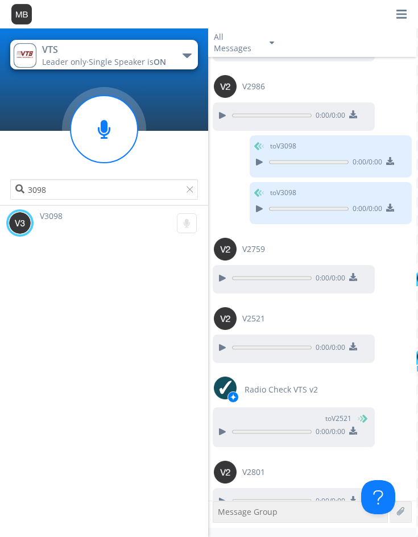
scroll to position [9790, 0]
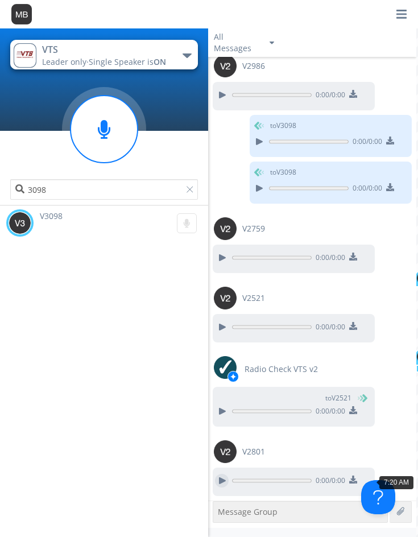
click at [217, 478] on div at bounding box center [222, 481] width 14 height 14
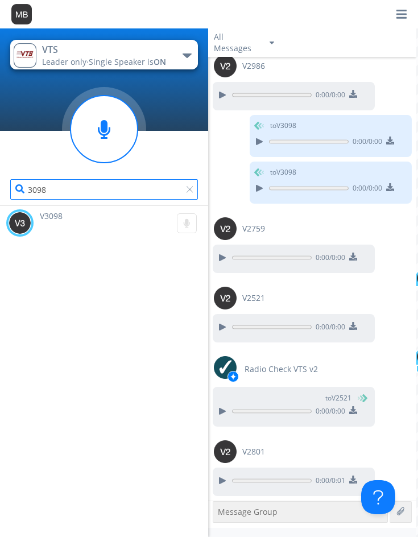
drag, startPoint x: 65, startPoint y: 187, endPoint x: -36, endPoint y: 189, distance: 101.9
click at [0, 189] on html "VTS Leader only · Single Speaker is ON Emergency NEXT Emergency VTS NEXT VTS 30…" at bounding box center [209, 268] width 418 height 537
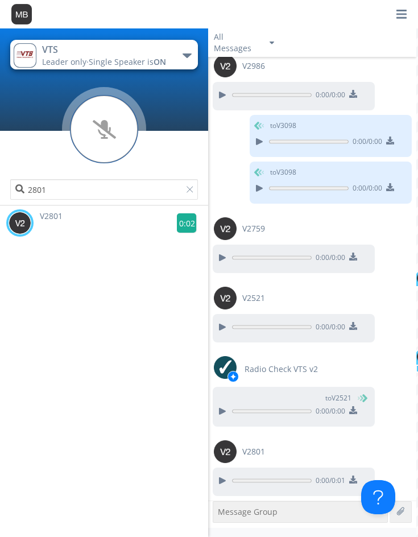
click at [183, 220] on g at bounding box center [187, 223] width 20 height 20
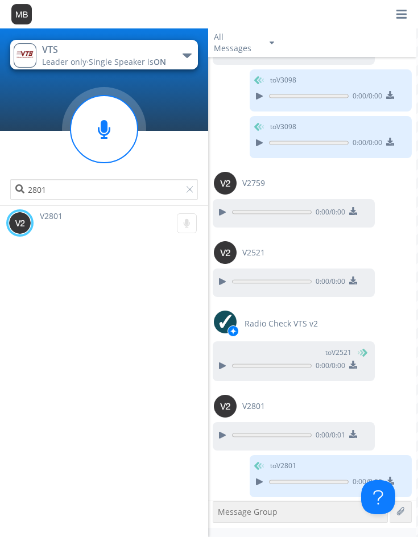
scroll to position [9836, 0]
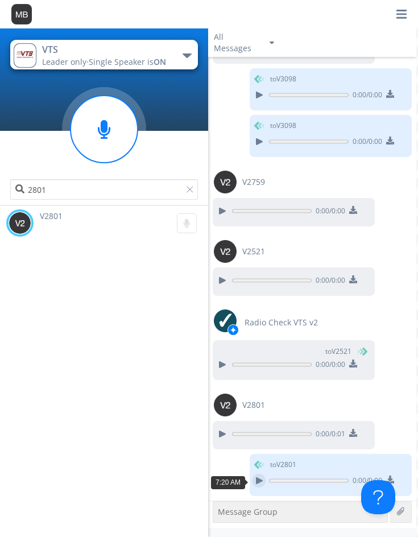
click at [252, 481] on div at bounding box center [259, 481] width 14 height 14
click at [220, 463] on div "to V2801 0:01 / 0:02" at bounding box center [310, 477] width 204 height 47
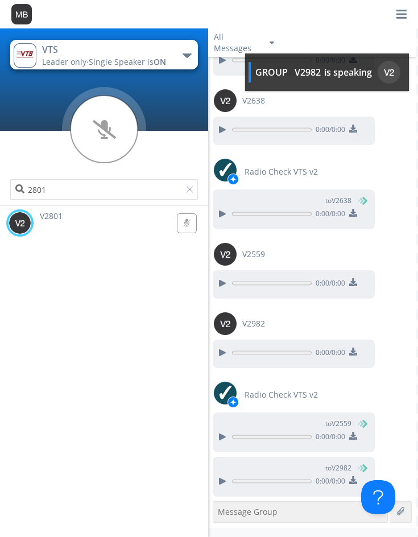
scroll to position [10411, 0]
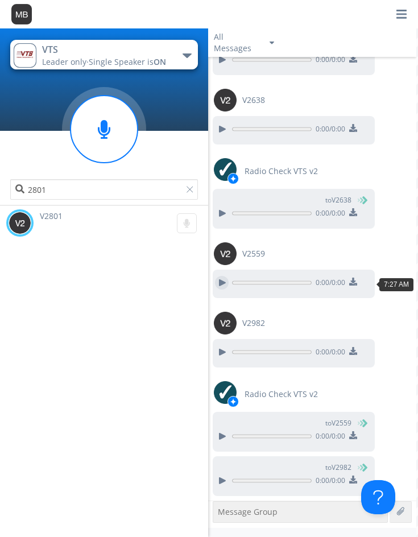
click at [223, 282] on div at bounding box center [222, 283] width 14 height 14
click at [220, 353] on div at bounding box center [222, 352] width 14 height 14
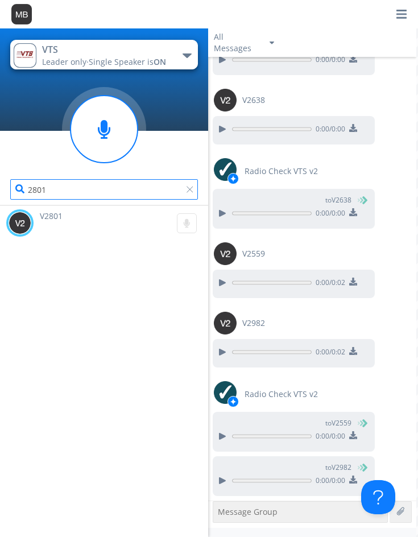
drag, startPoint x: 71, startPoint y: 192, endPoint x: -44, endPoint y: 204, distance: 116.2
click at [0, 204] on html "VTS Leader only · Single Speaker is ON Emergency NEXT Emergency VTS NEXT VTS 28…" at bounding box center [209, 268] width 418 height 537
type input "2982"
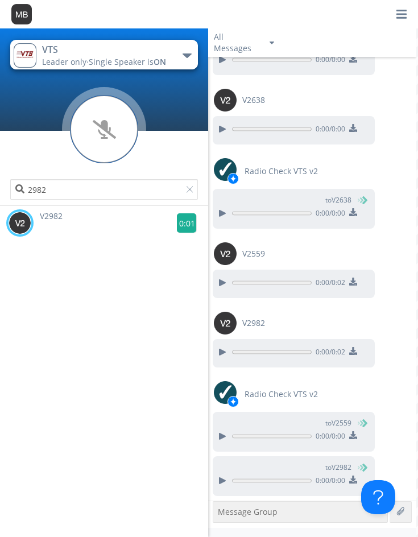
click at [182, 224] on g at bounding box center [187, 223] width 20 height 20
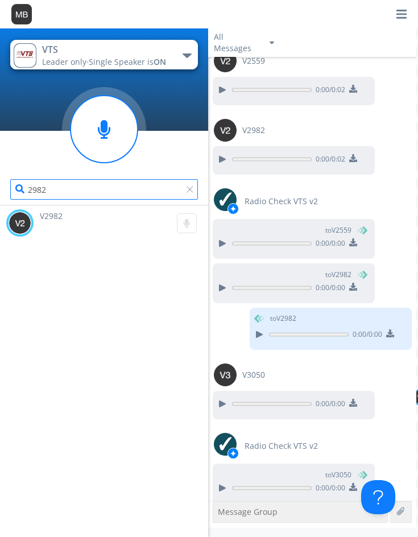
scroll to position [10612, 0]
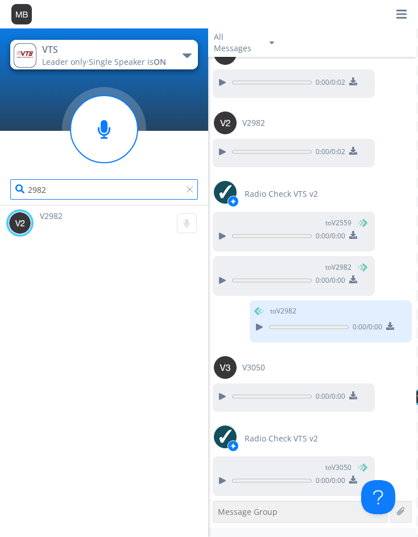
drag, startPoint x: -3, startPoint y: 189, endPoint x: -12, endPoint y: 192, distance: 9.5
click at [0, 192] on html "VTS Leader only · Single Speaker is ON Emergency NEXT Emergency VTS NEXT VTS 29…" at bounding box center [209, 268] width 418 height 537
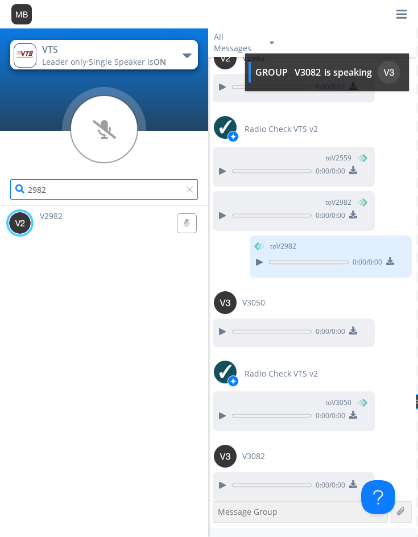
scroll to position [10681, 0]
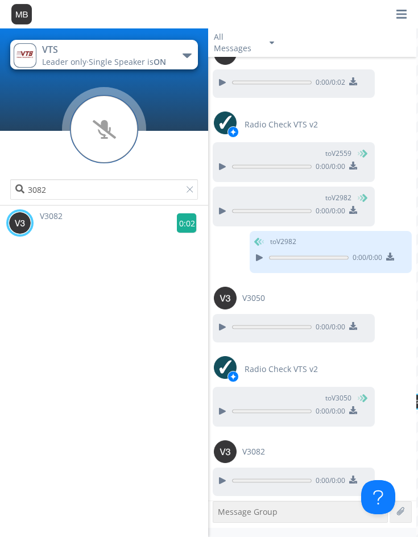
click at [186, 223] on g at bounding box center [187, 223] width 20 height 20
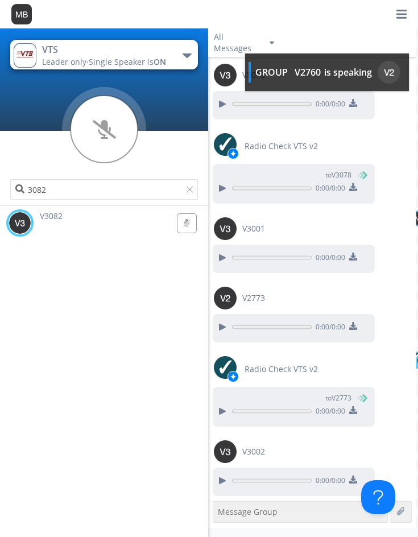
scroll to position [11243, 0]
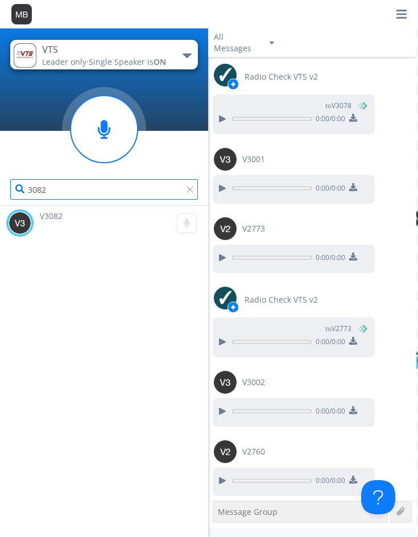
drag, startPoint x: 77, startPoint y: 180, endPoint x: 4, endPoint y: 211, distance: 79.1
click at [10, 205] on div "VTS Leader only · Single Speaker is ON Emergency NEXT Emergency VTS NEXT VTS 30…" at bounding box center [104, 117] width 208 height 178
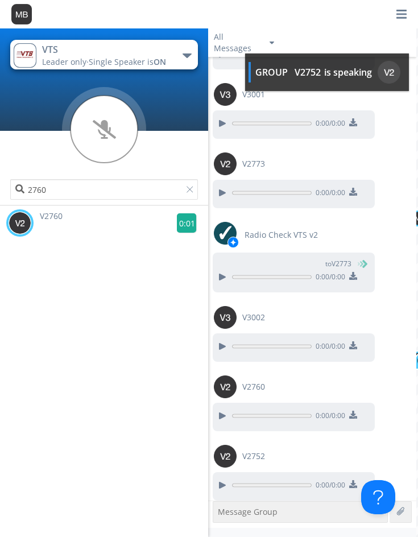
click at [182, 218] on g at bounding box center [187, 223] width 20 height 20
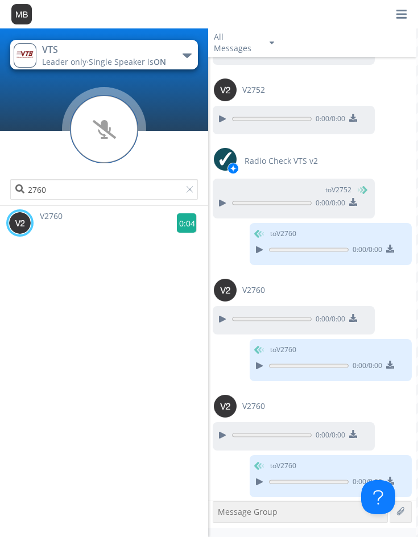
scroll to position [11676, 0]
click at [181, 221] on g at bounding box center [187, 223] width 20 height 20
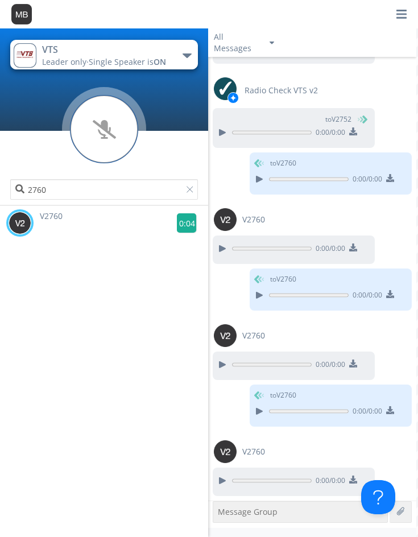
scroll to position [11792, 0]
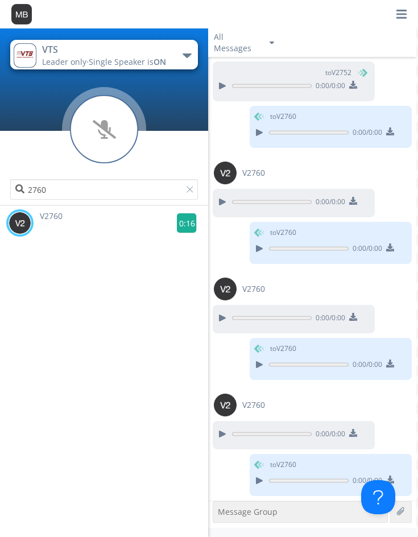
click at [183, 223] on g at bounding box center [187, 223] width 20 height 20
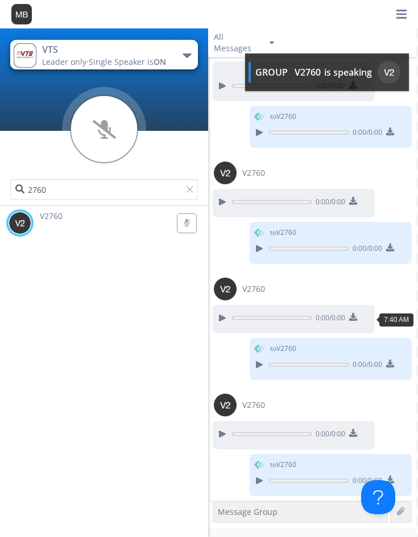
scroll to position [11861, 0]
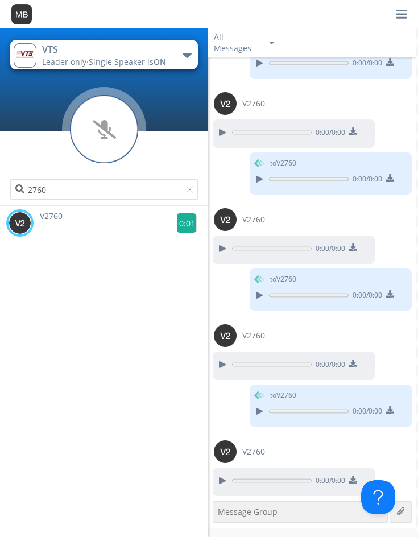
click at [179, 220] on g at bounding box center [187, 223] width 20 height 20
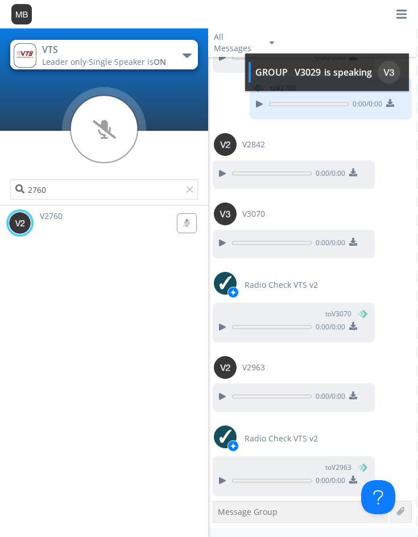
scroll to position [12354, 0]
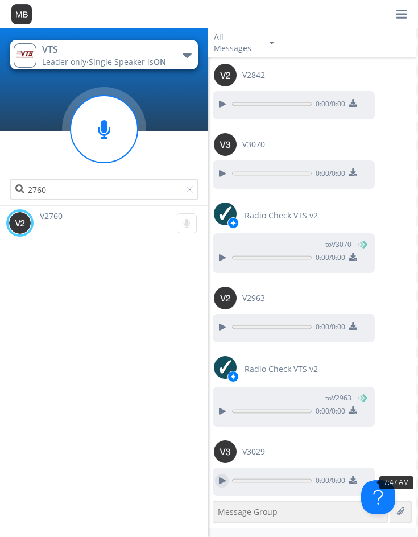
click at [216, 479] on div at bounding box center [222, 481] width 14 height 14
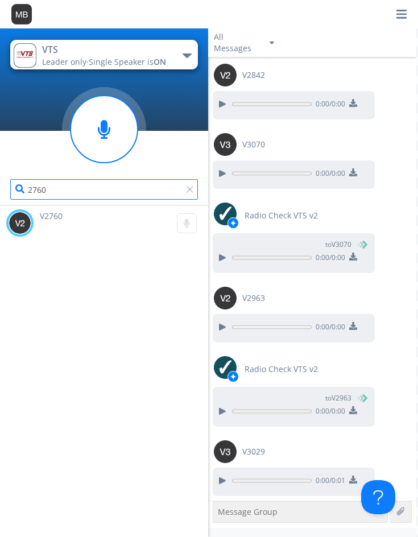
drag, startPoint x: 68, startPoint y: 194, endPoint x: -36, endPoint y: 204, distance: 104.7
click at [0, 204] on html "VTS Leader only · Single Speaker is ON Emergency NEXT Emergency VTS NEXT VTS 27…" at bounding box center [209, 268] width 418 height 537
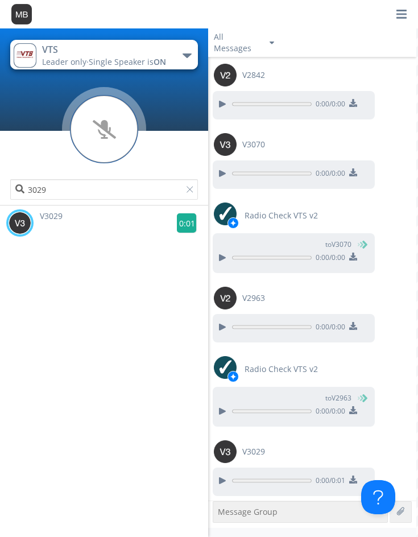
click at [182, 222] on g at bounding box center [187, 223] width 20 height 20
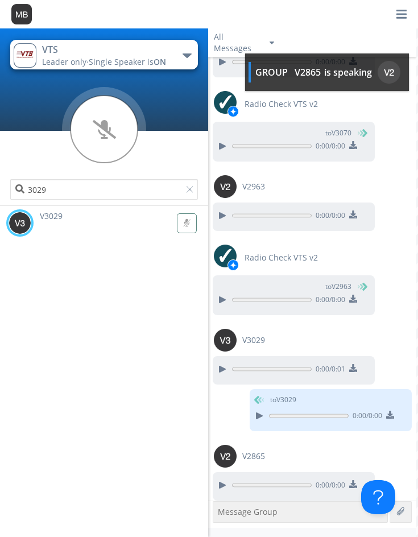
scroll to position [12470, 0]
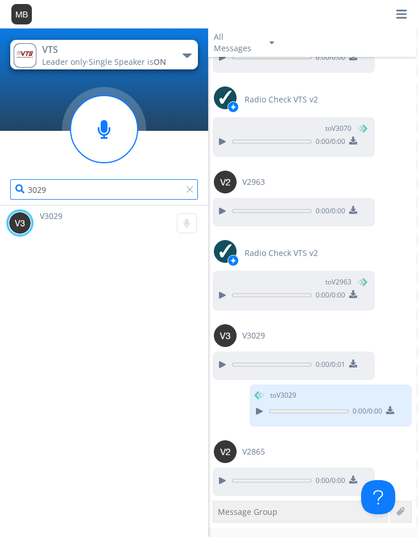
drag, startPoint x: 63, startPoint y: 192, endPoint x: 17, endPoint y: 194, distance: 46.1
click at [17, 194] on input "3029" at bounding box center [103, 189] width 187 height 20
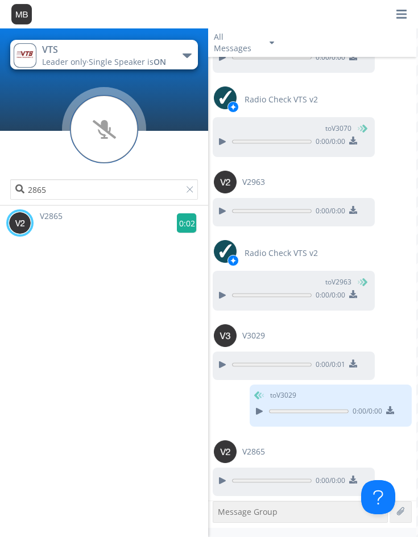
click at [186, 223] on g at bounding box center [187, 223] width 20 height 20
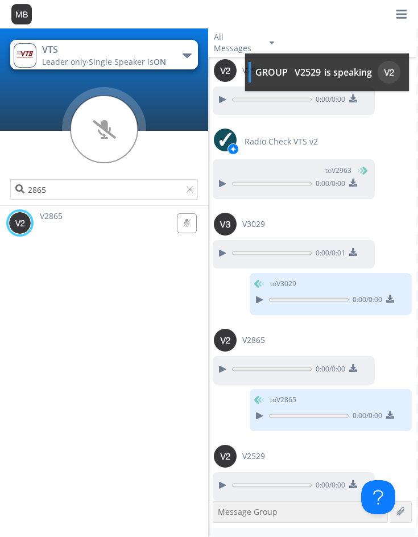
scroll to position [12587, 0]
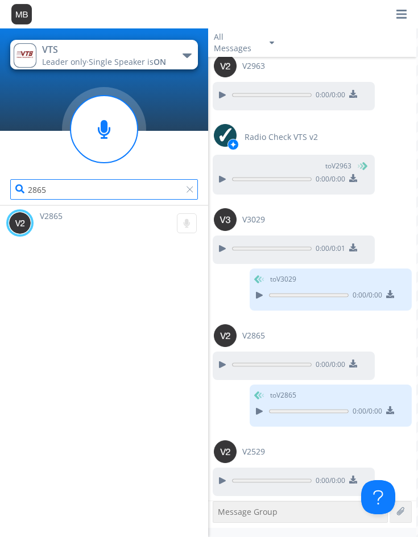
drag, startPoint x: 95, startPoint y: 189, endPoint x: -22, endPoint y: 191, distance: 117.3
click at [0, 191] on html "VTS Leader only · Single Speaker is ON Emergency NEXT Emergency VTS NEXT VTS 28…" at bounding box center [209, 268] width 418 height 537
type input "2521"
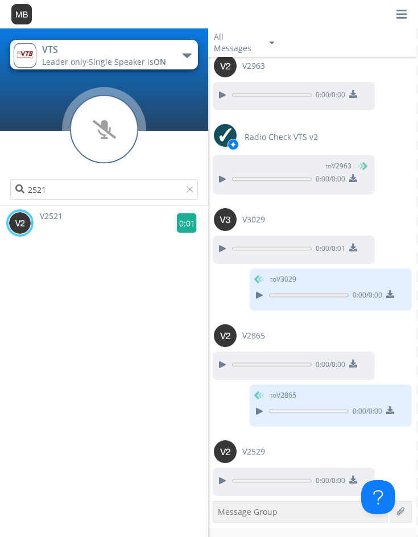
click at [186, 223] on g at bounding box center [187, 223] width 20 height 20
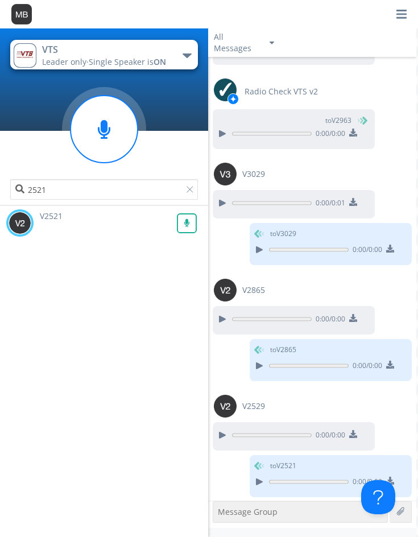
scroll to position [12633, 0]
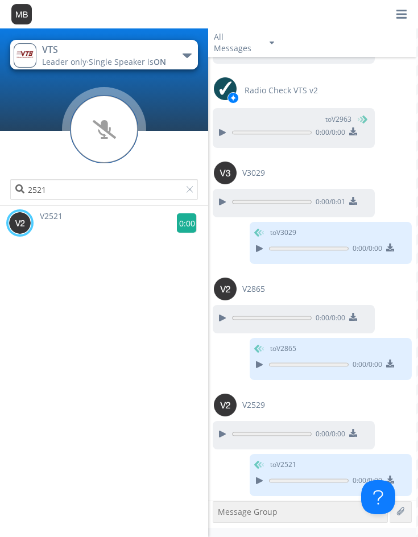
click at [184, 224] on g at bounding box center [187, 223] width 20 height 20
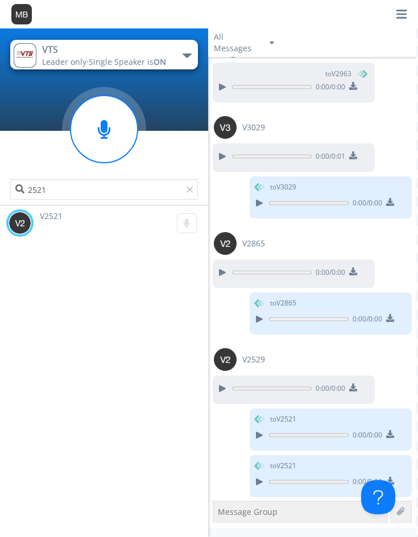
scroll to position [12680, 0]
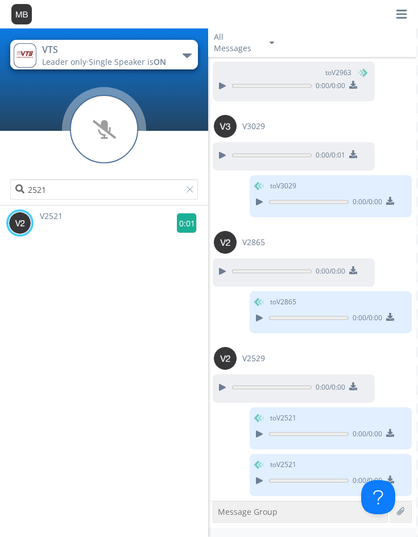
click at [178, 221] on g at bounding box center [187, 223] width 20 height 20
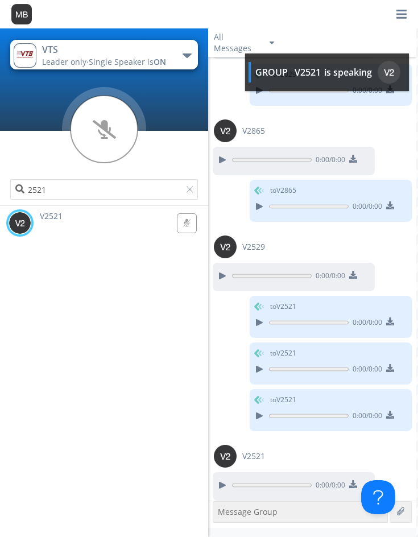
scroll to position [12796, 0]
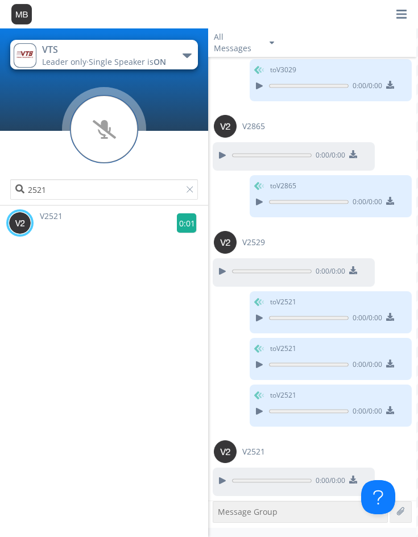
click at [182, 222] on g at bounding box center [187, 223] width 20 height 20
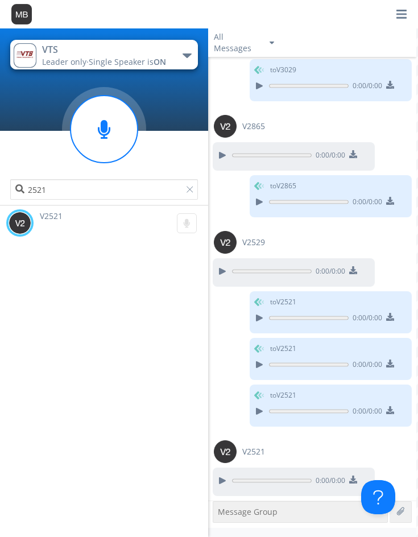
scroll to position [12843, 0]
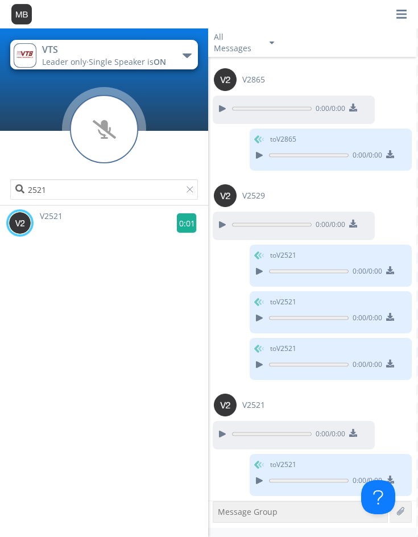
click at [183, 224] on g at bounding box center [187, 223] width 20 height 20
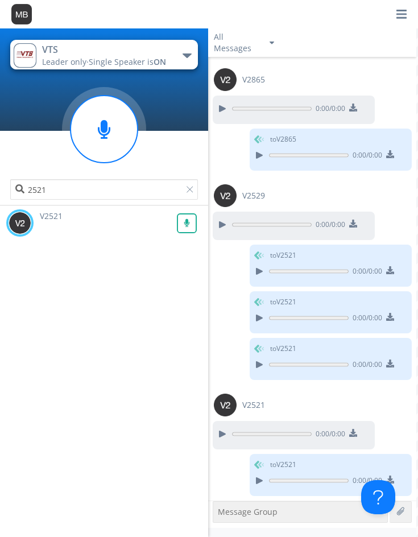
scroll to position [12889, 0]
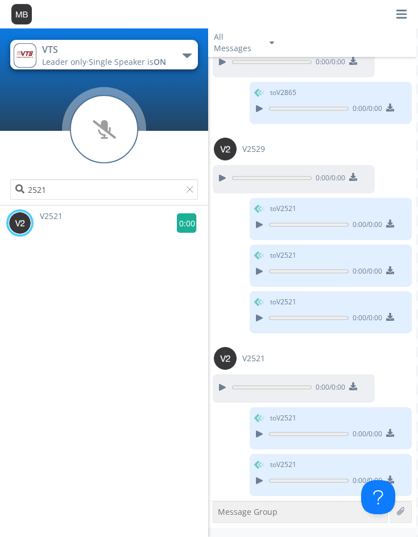
click at [181, 219] on g at bounding box center [187, 223] width 20 height 20
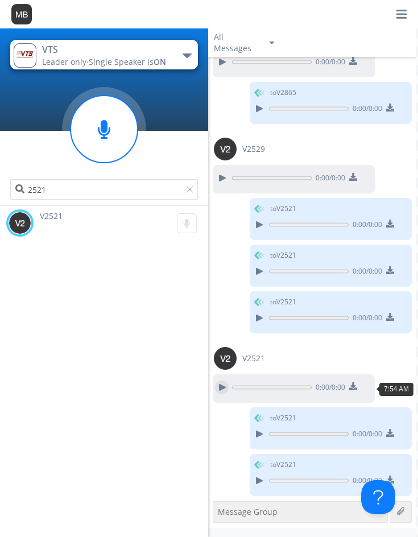
click at [221, 390] on div at bounding box center [222, 388] width 14 height 14
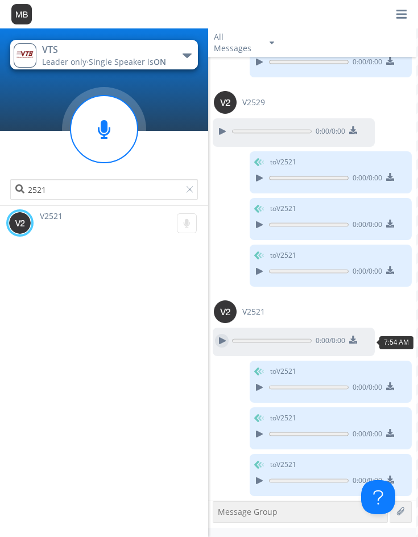
click at [222, 340] on div at bounding box center [222, 341] width 14 height 14
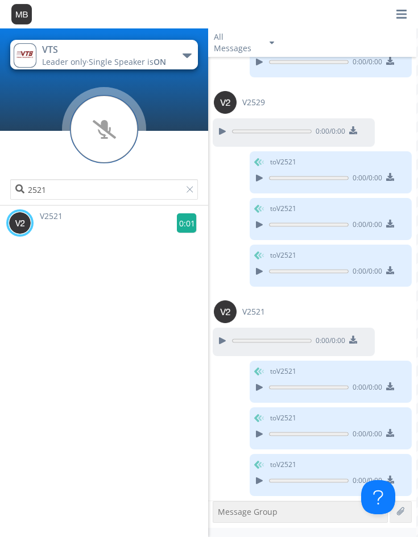
click at [179, 220] on g at bounding box center [187, 223] width 20 height 20
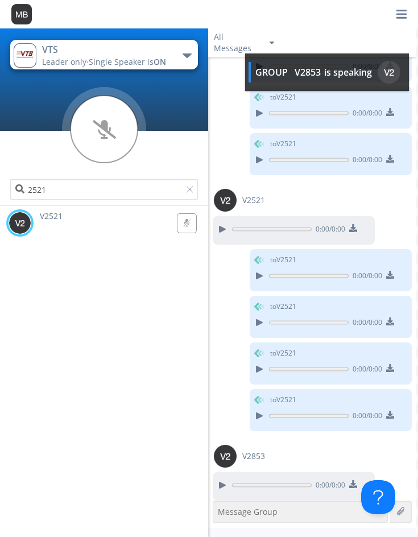
scroll to position [13052, 0]
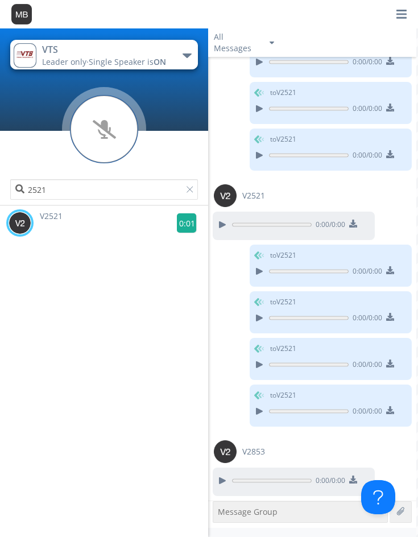
click at [182, 216] on g at bounding box center [187, 223] width 20 height 20
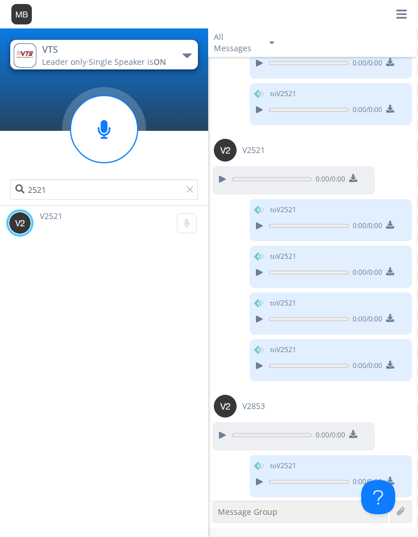
scroll to position [13099, 0]
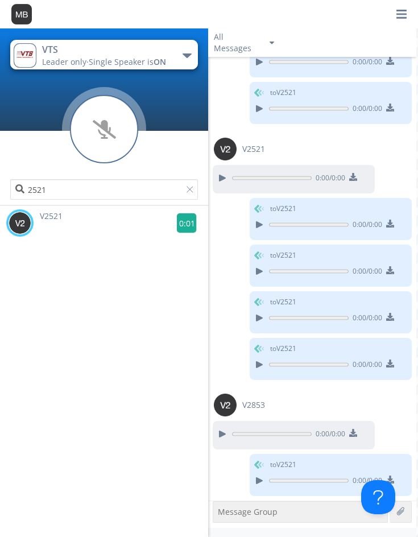
click at [178, 220] on g at bounding box center [187, 223] width 20 height 20
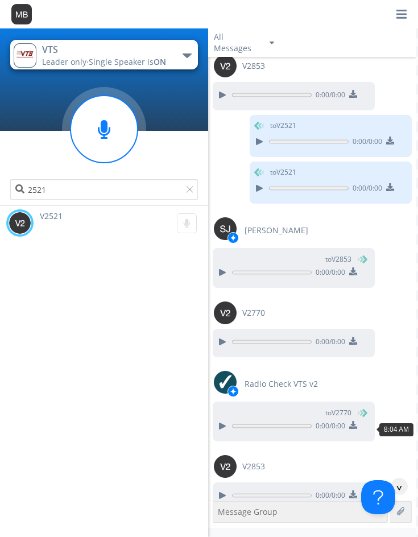
scroll to position [13436, 0]
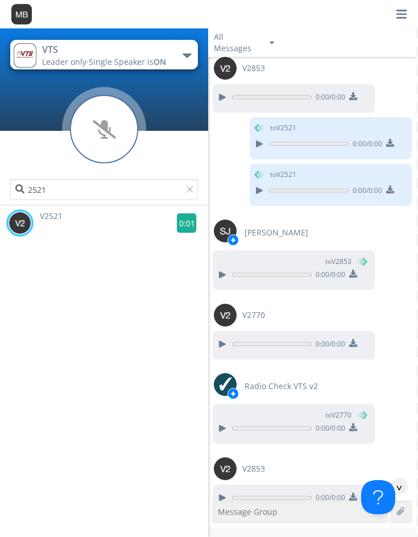
click at [183, 225] on g at bounding box center [187, 223] width 20 height 20
click at [180, 217] on g at bounding box center [187, 223] width 20 height 20
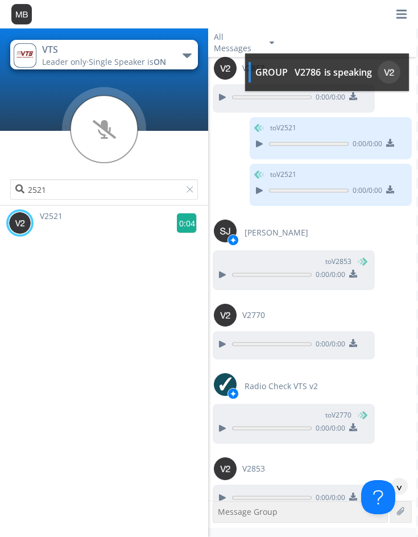
click at [180, 223] on g at bounding box center [187, 223] width 20 height 20
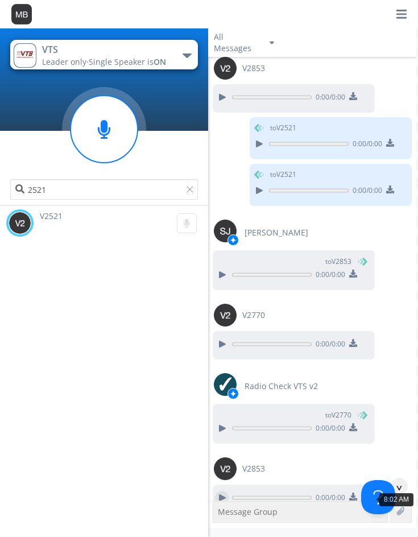
click at [224, 493] on div at bounding box center [222, 498] width 14 height 14
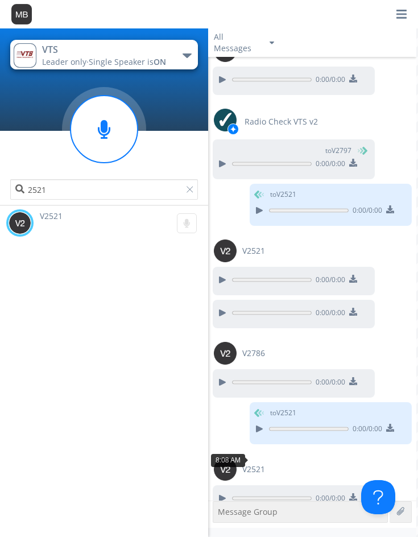
scroll to position [14481, 0]
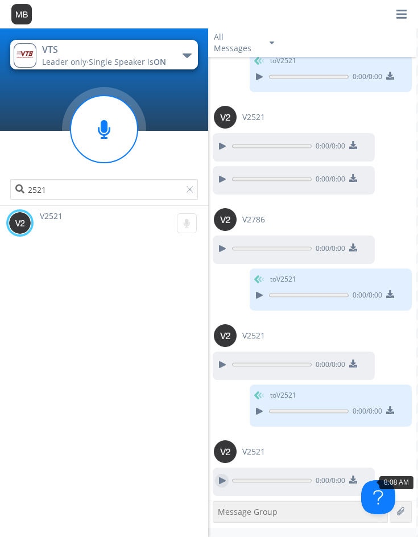
click at [219, 482] on div at bounding box center [222, 481] width 14 height 14
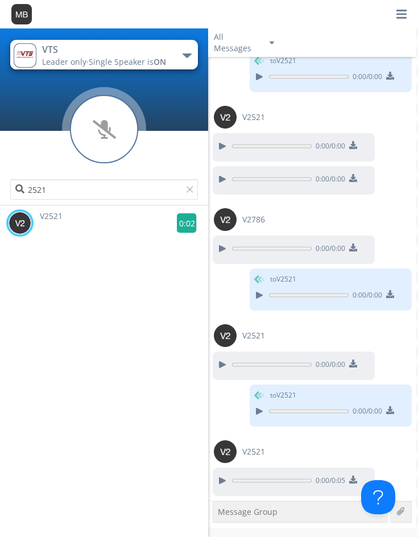
click at [179, 219] on g at bounding box center [187, 223] width 20 height 20
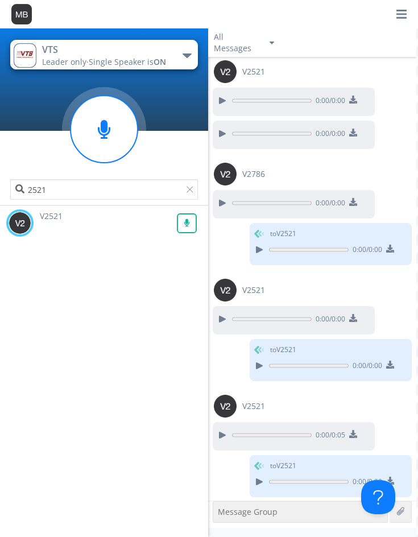
scroll to position [14527, 0]
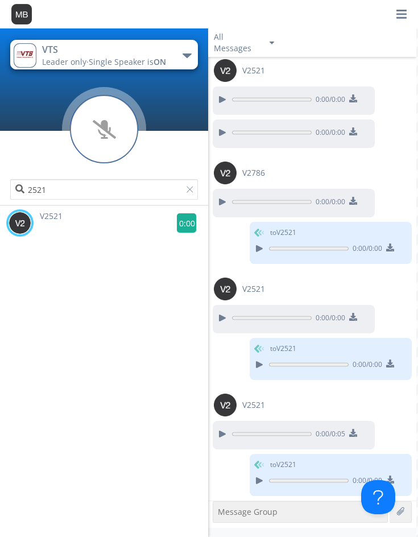
click at [180, 222] on g at bounding box center [187, 223] width 20 height 20
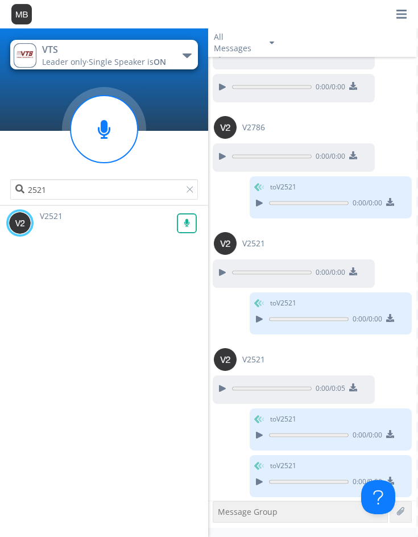
scroll to position [14574, 0]
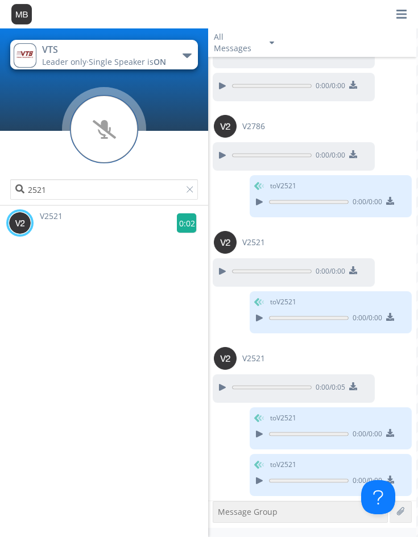
click at [185, 223] on g at bounding box center [187, 223] width 20 height 20
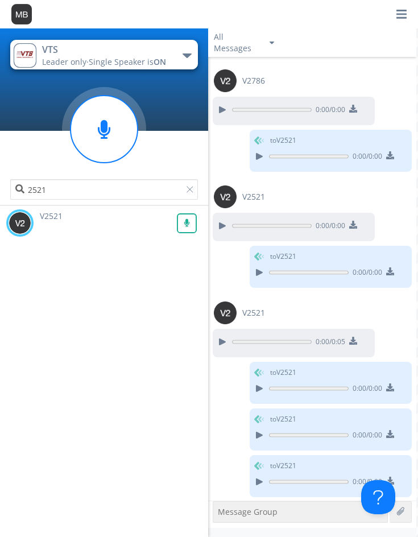
scroll to position [14621, 0]
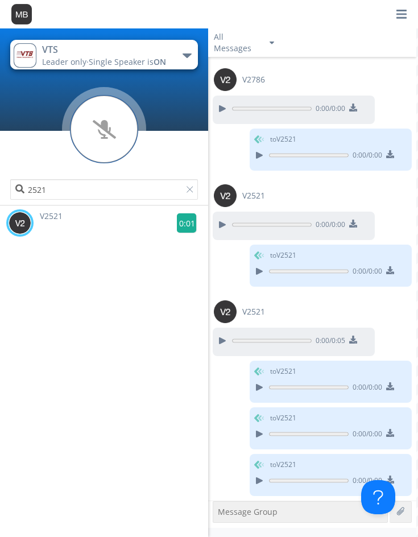
click at [177, 221] on g at bounding box center [187, 223] width 20 height 20
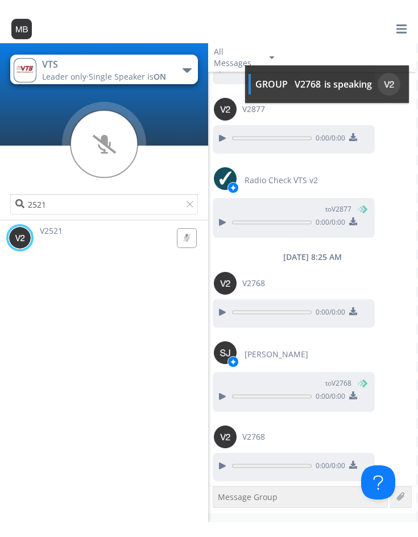
scroll to position [15134, 0]
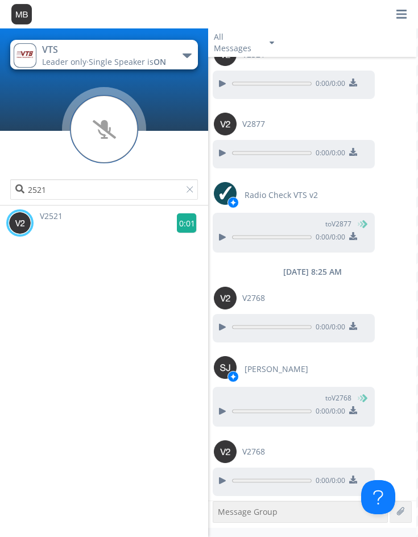
click at [182, 219] on g at bounding box center [187, 223] width 20 height 20
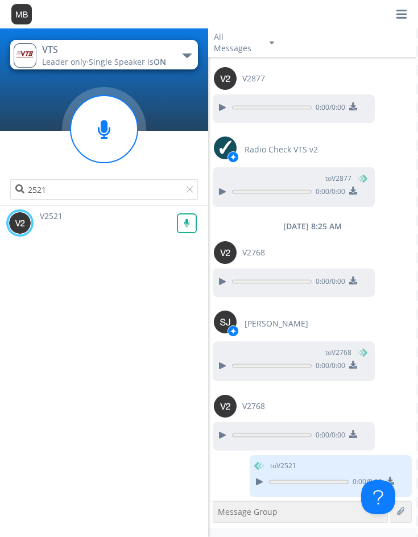
scroll to position [15181, 0]
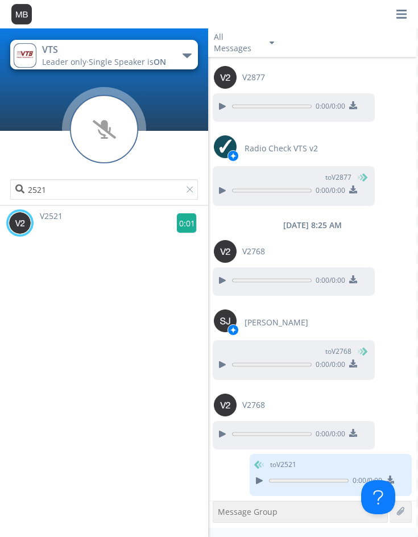
click at [182, 224] on g at bounding box center [187, 223] width 20 height 20
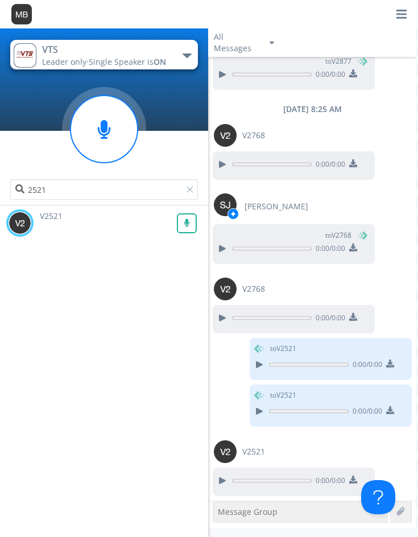
scroll to position [15344, 0]
